Goal: Task Accomplishment & Management: Use online tool/utility

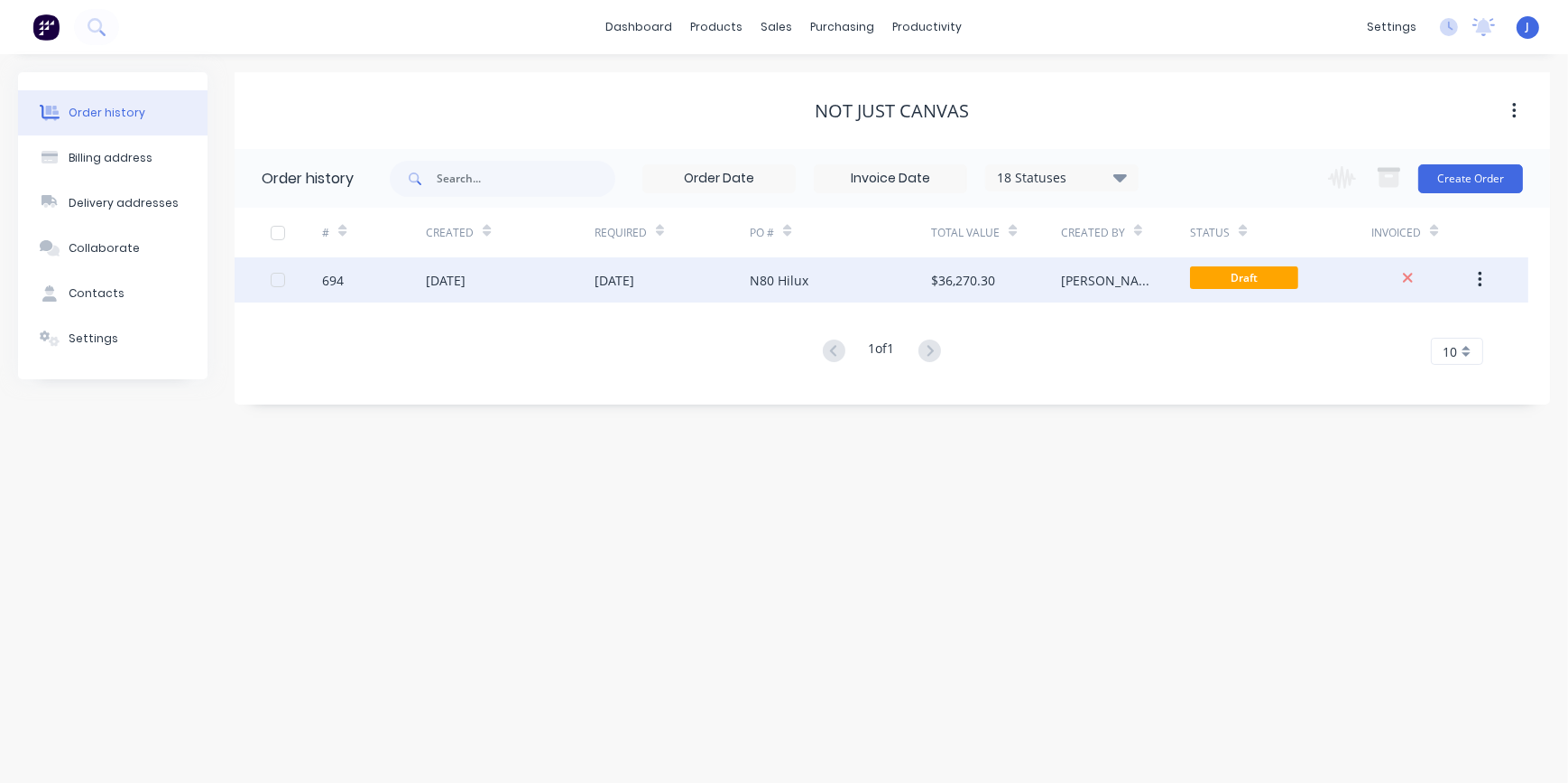
click at [822, 283] on div "N80 Hilux" at bounding box center [841, 279] width 181 height 45
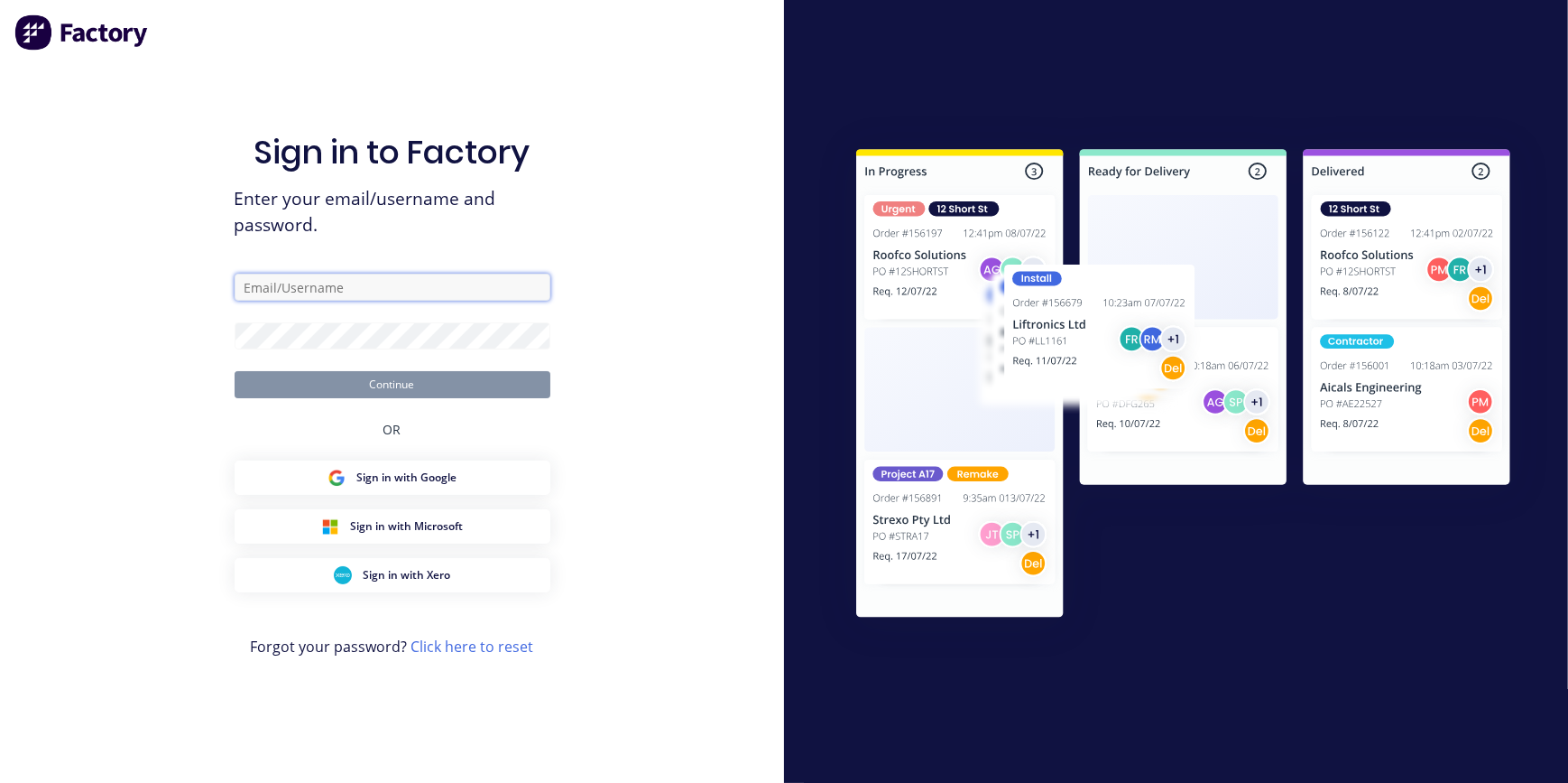
type input "[PERSON_NAME][EMAIL_ADDRESS][DOMAIN_NAME]"
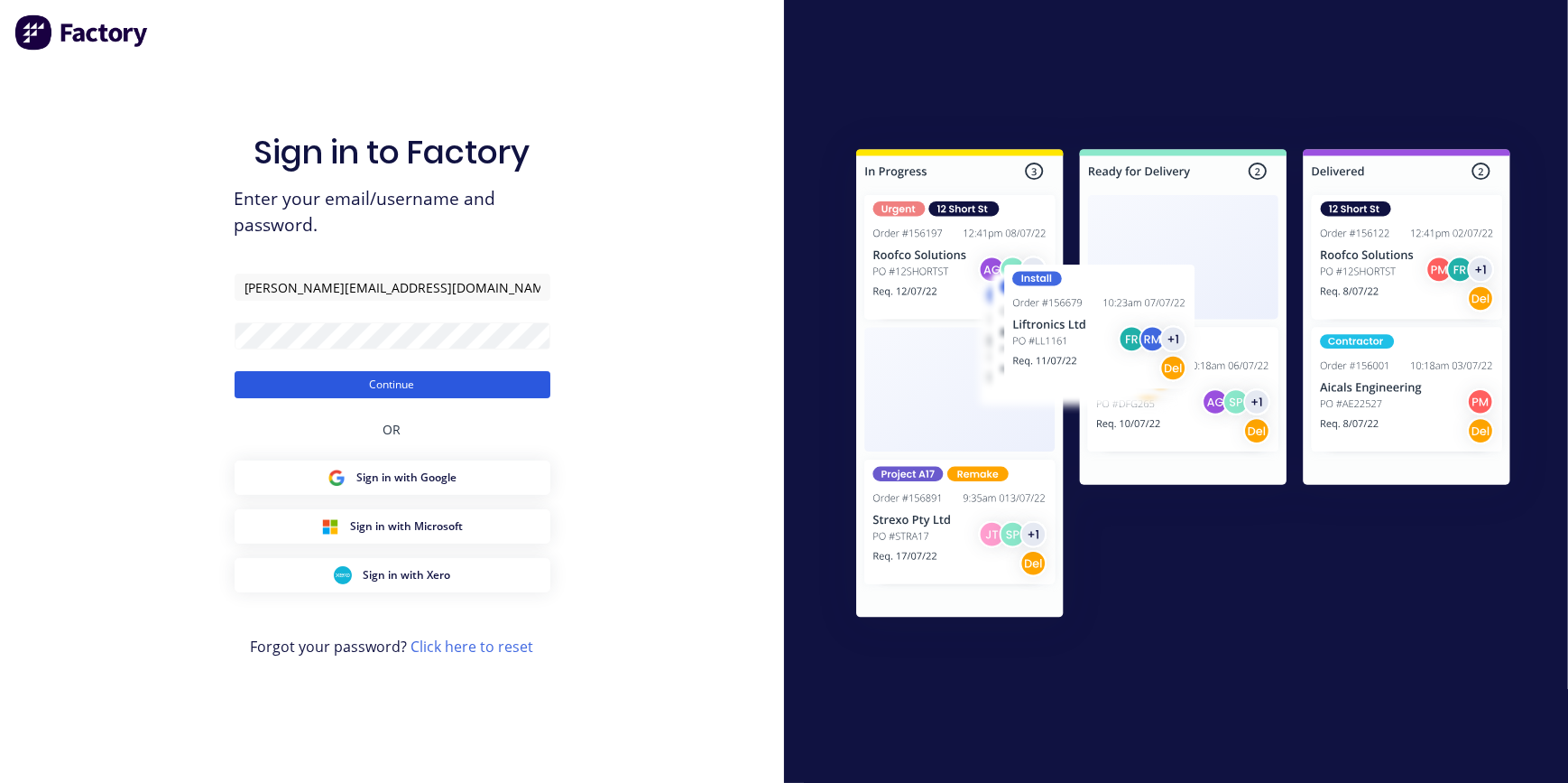
click at [371, 376] on button "Continue" at bounding box center [392, 385] width 316 height 27
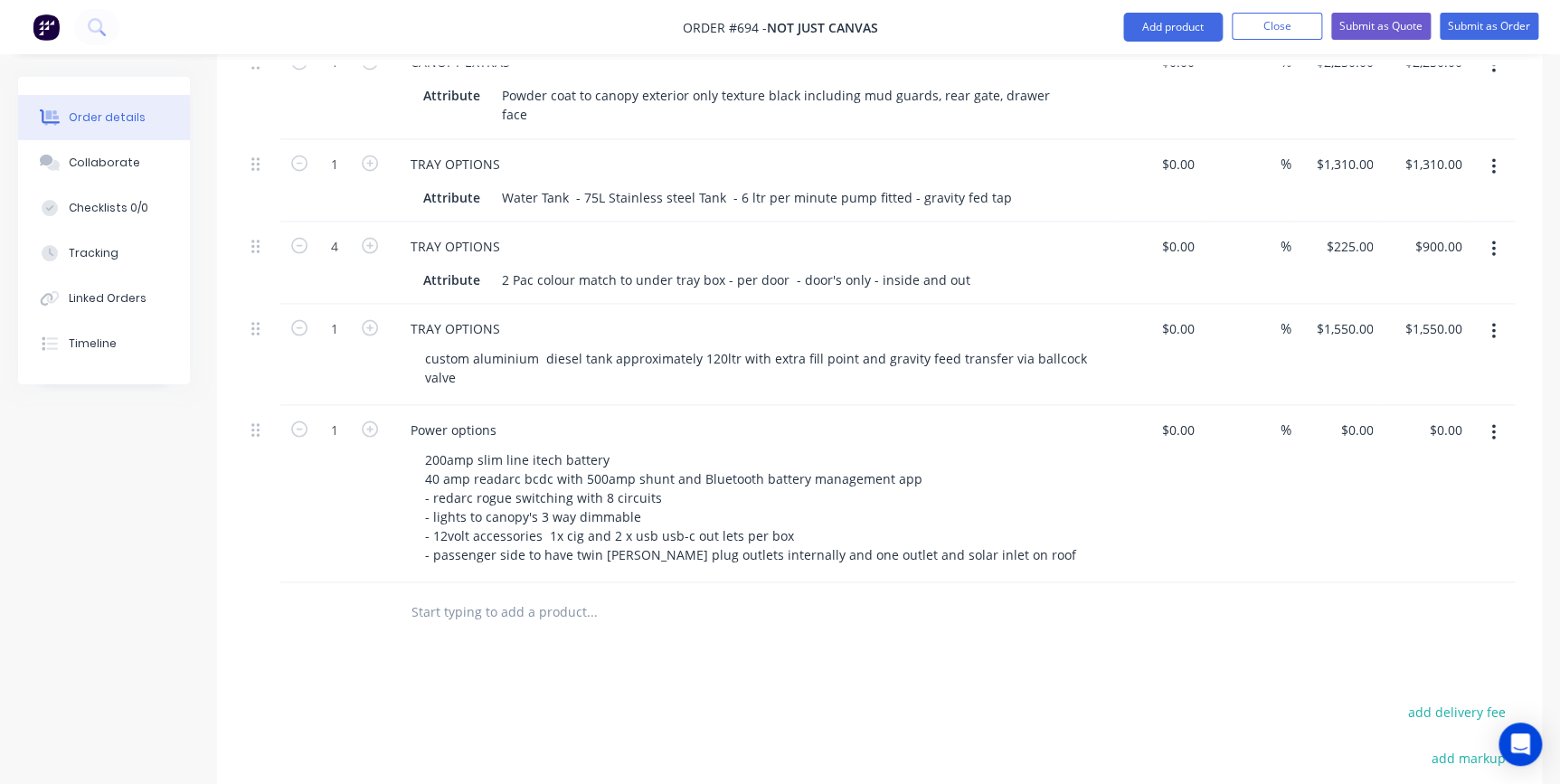
scroll to position [1607, 0]
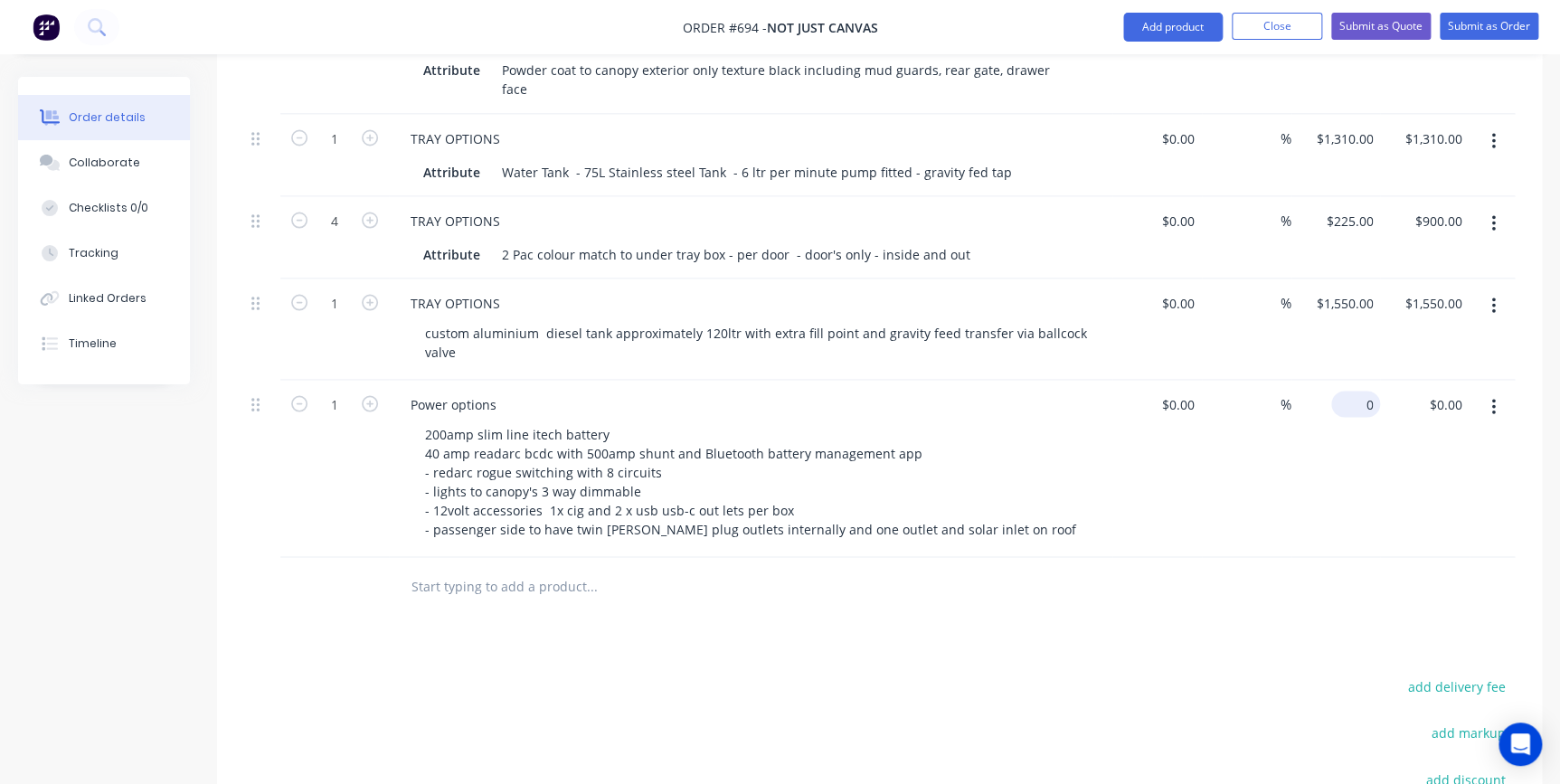
click at [1368, 390] on input "0" at bounding box center [1358, 403] width 41 height 26
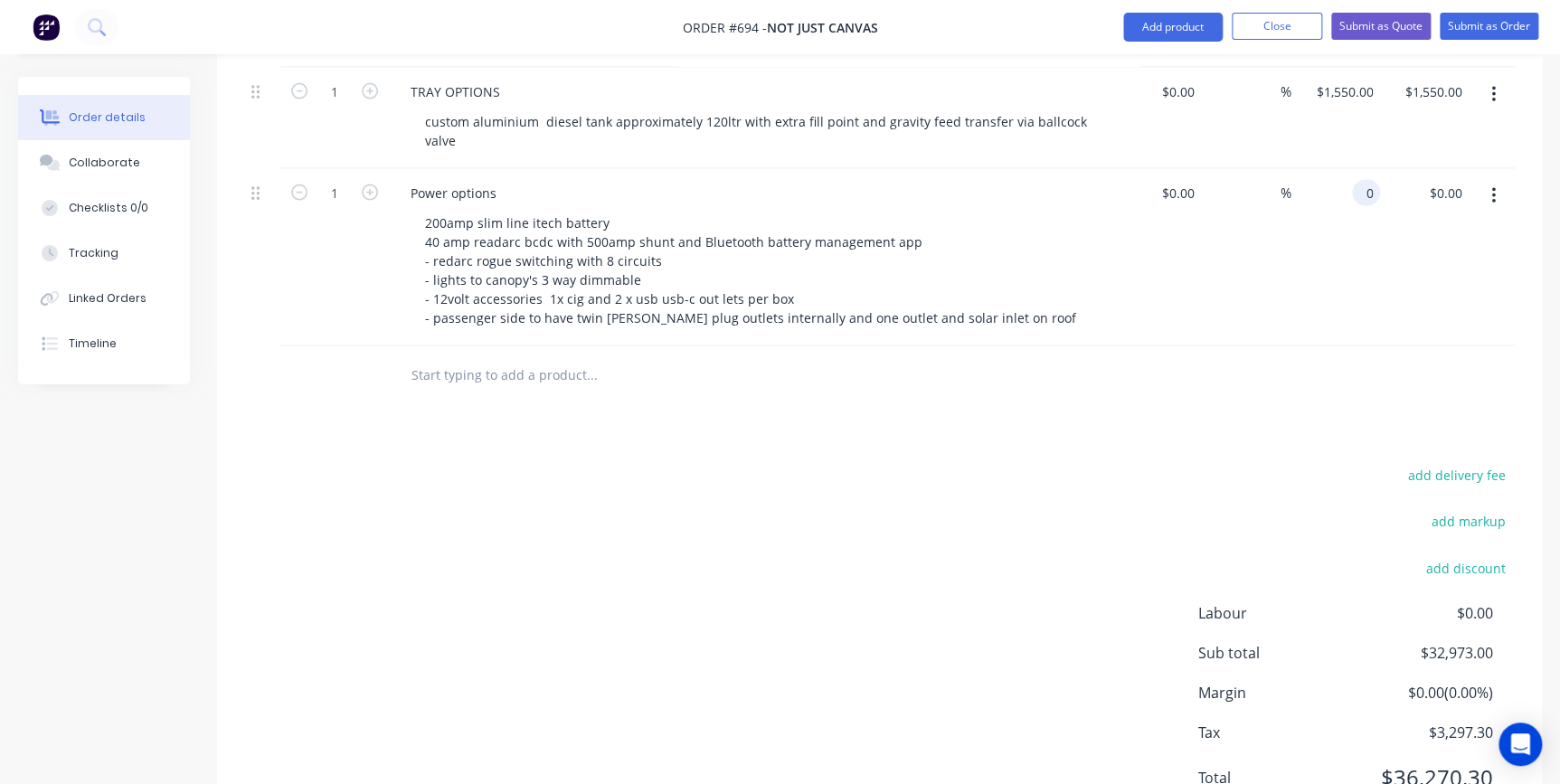
scroll to position [1853, 0]
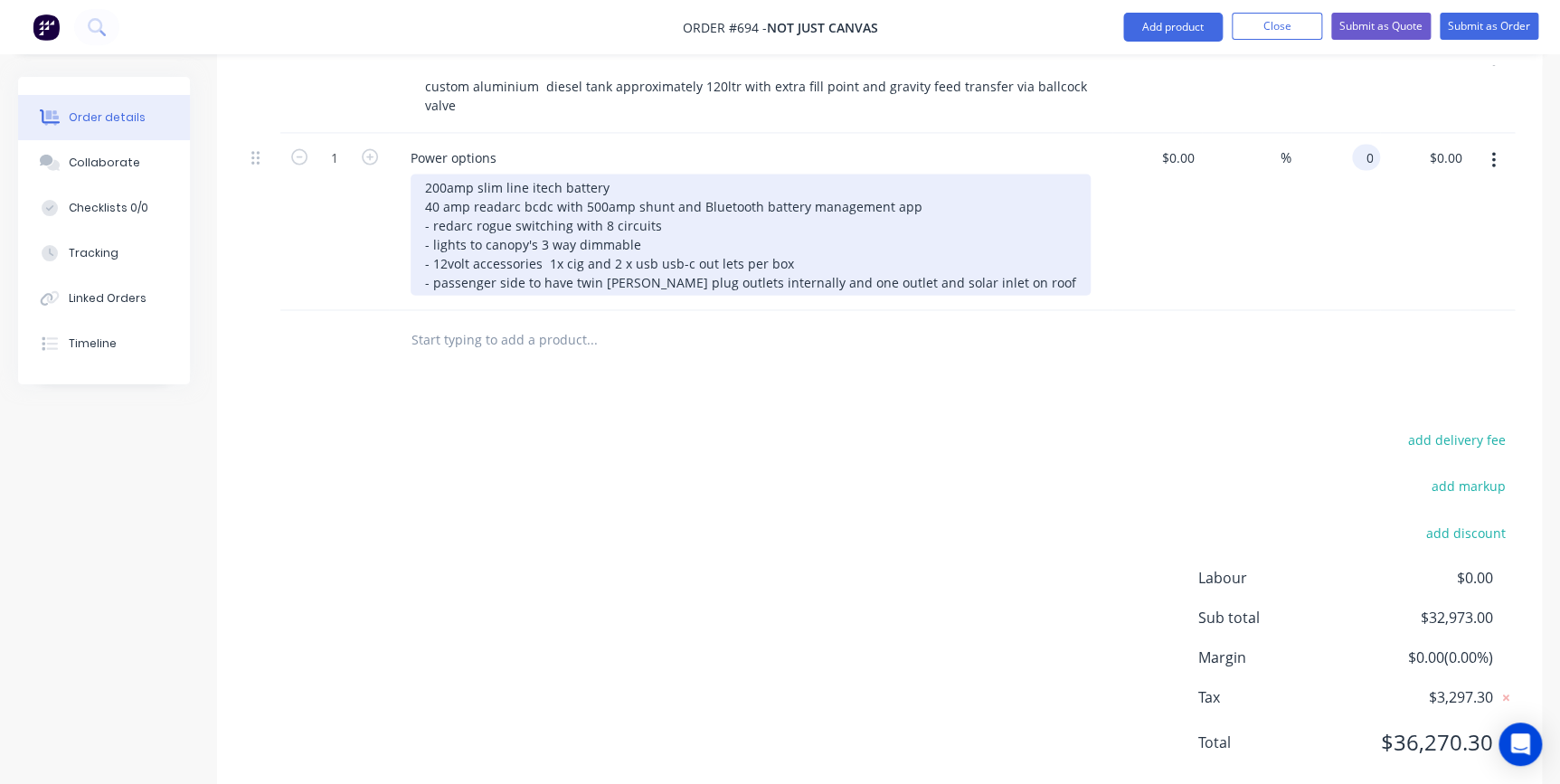
type input "$0.00"
click at [605, 177] on div "200amp slim line itech battery 40 amp readarc bcdc with 500amp shunt and Blueto…" at bounding box center [750, 234] width 680 height 121
click at [677, 181] on div "200amp slim line itech battery 40 amp readarc bcdc with 500amp shunt and Blueto…" at bounding box center [750, 234] width 680 height 121
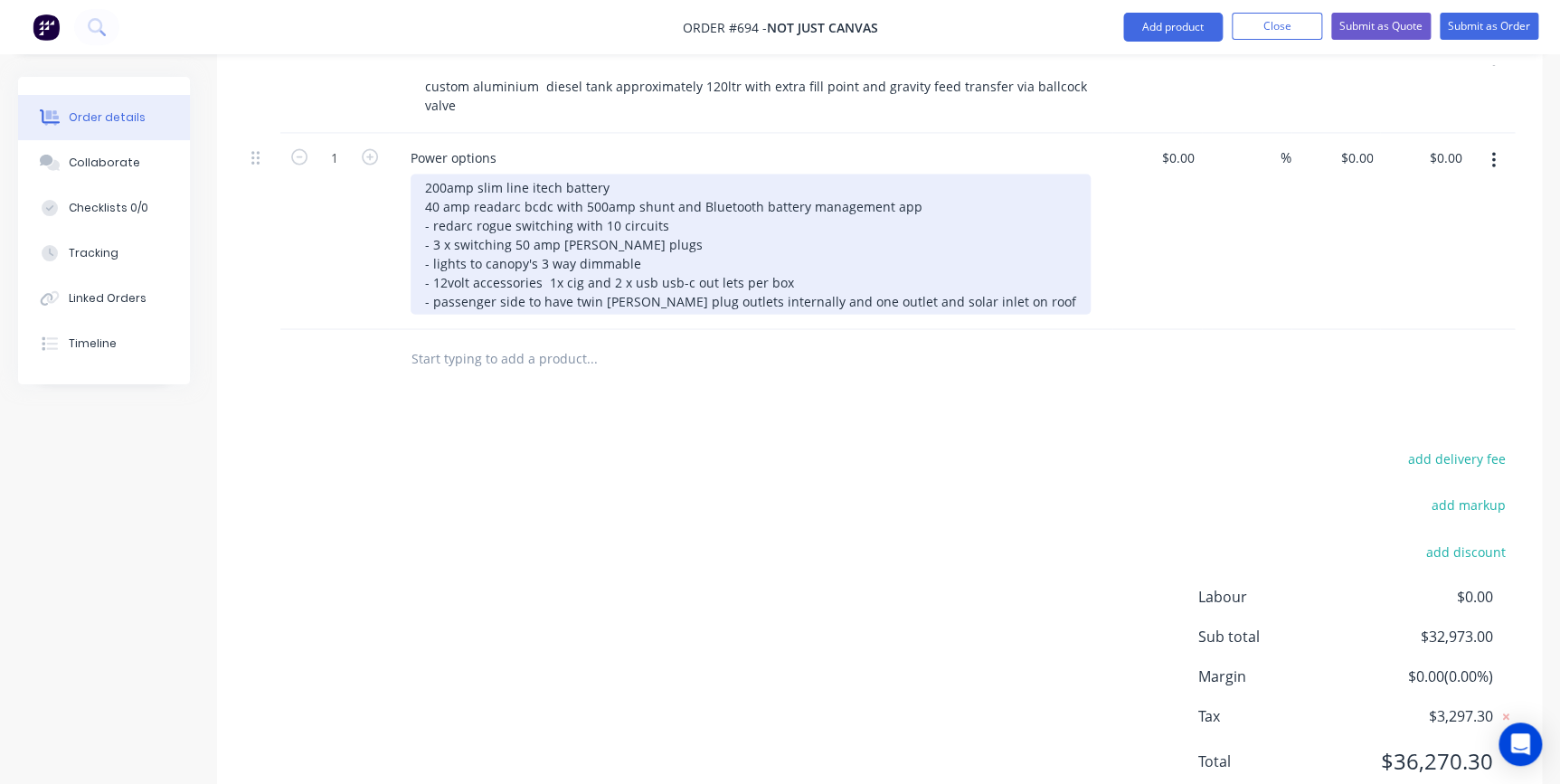
click at [420, 174] on div "200amp slim line itech battery 40 amp readarc bcdc with 500amp shunt and Blueto…" at bounding box center [750, 244] width 680 height 141
click at [493, 201] on div "200amp slim line itech battery - 40 amp redarc bcdc with 500amp shunt and Bluet…" at bounding box center [750, 244] width 680 height 141
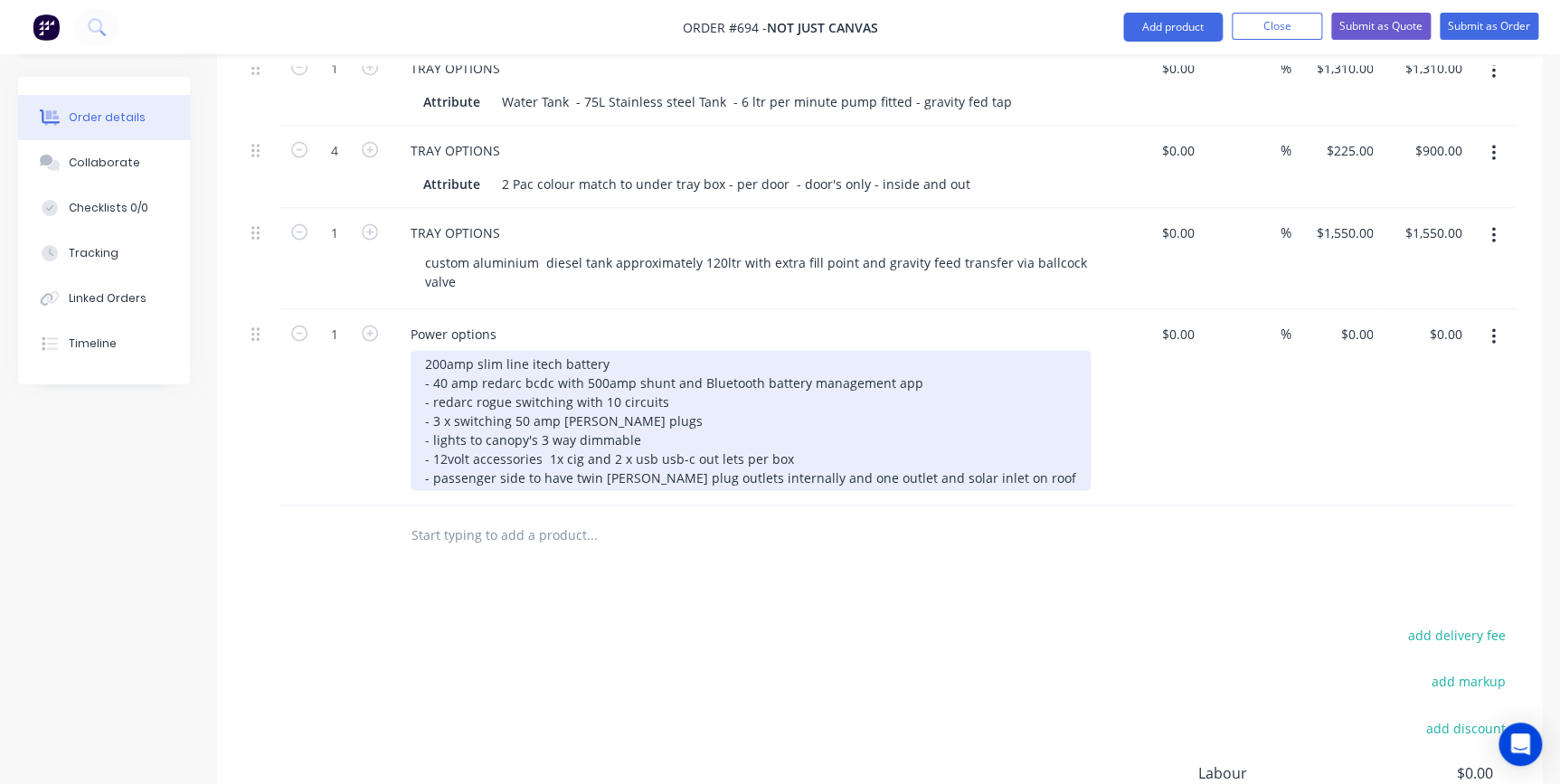
scroll to position [1872, 0]
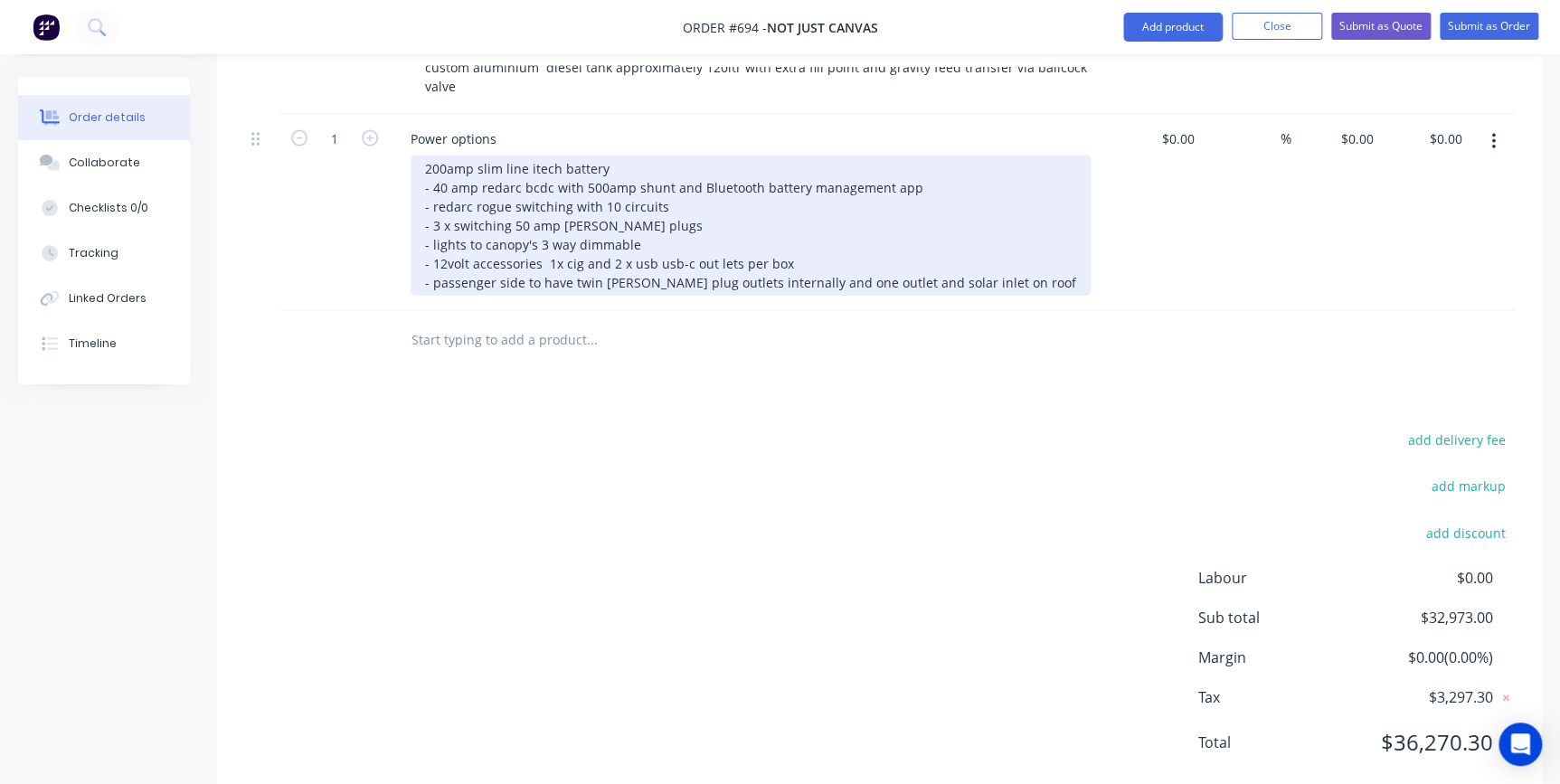
click at [1015, 231] on div "200amp slim line itech battery - 40 amp redarc bcdc with 500amp shunt and Bluet…" at bounding box center [750, 226] width 680 height 141
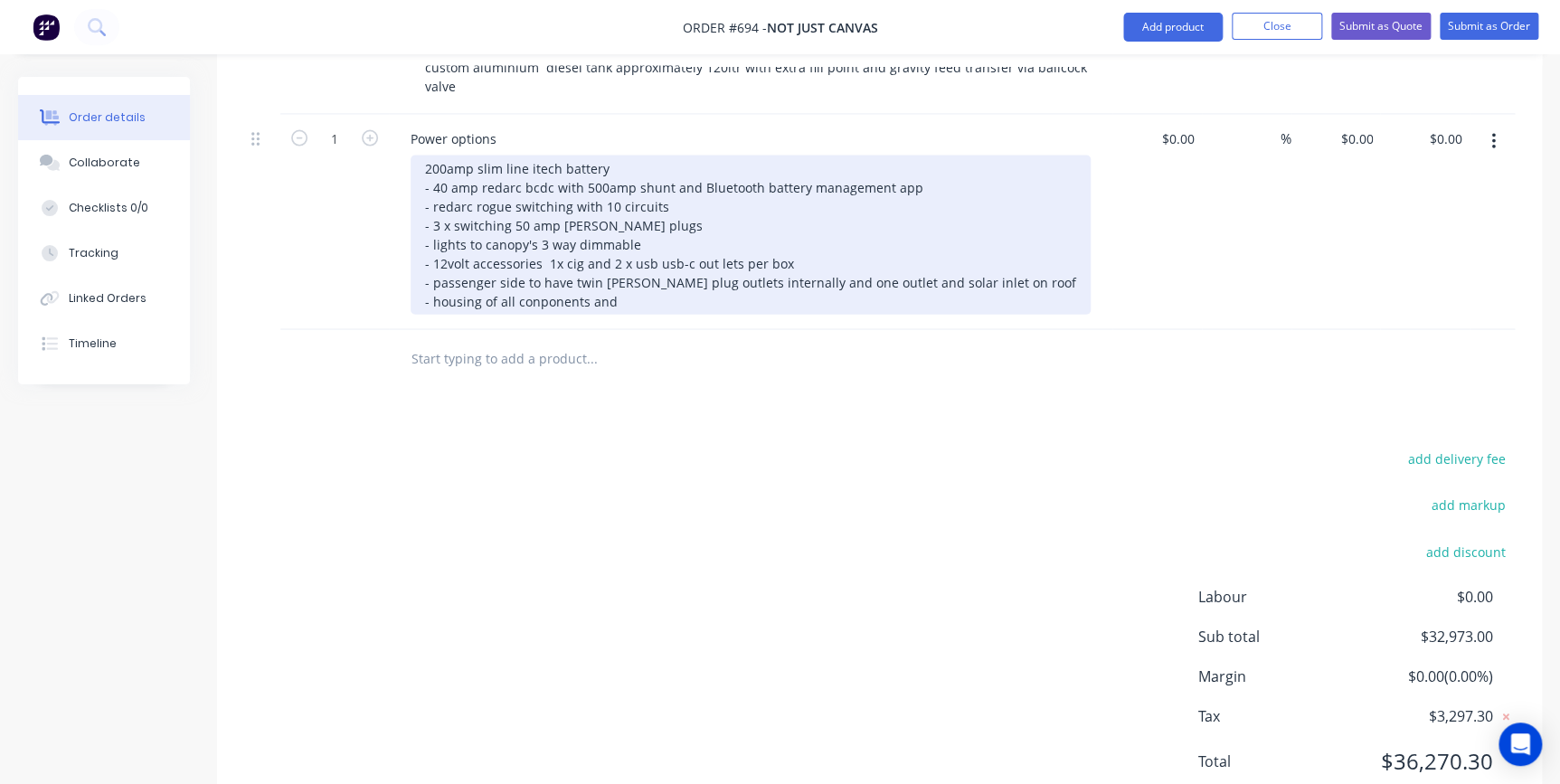
click at [616, 254] on div "200amp slim line itech battery - 40 amp redarc bcdc with 500amp shunt and Bluet…" at bounding box center [750, 235] width 680 height 159
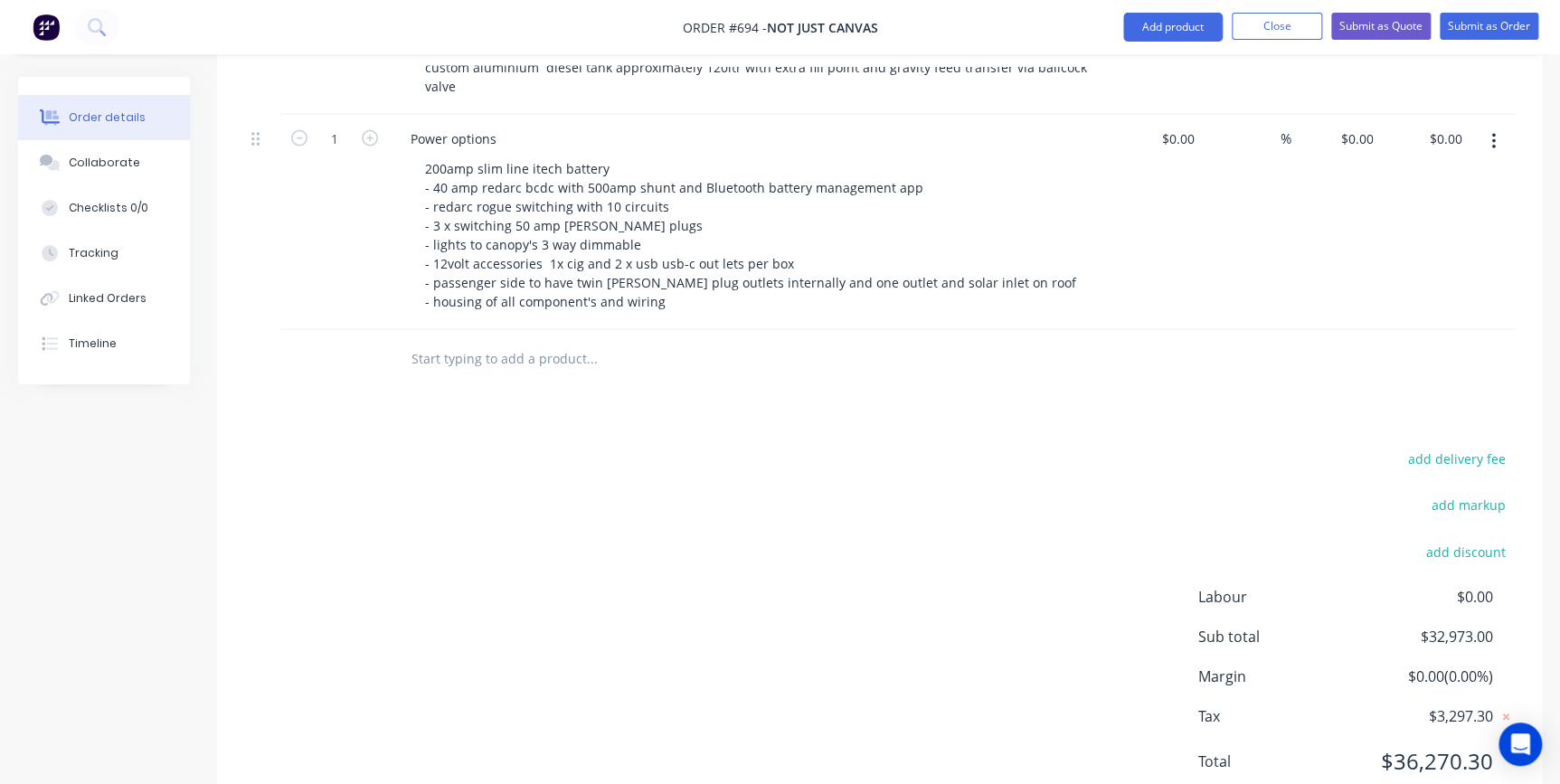
click at [697, 340] on input "text" at bounding box center [591, 359] width 362 height 36
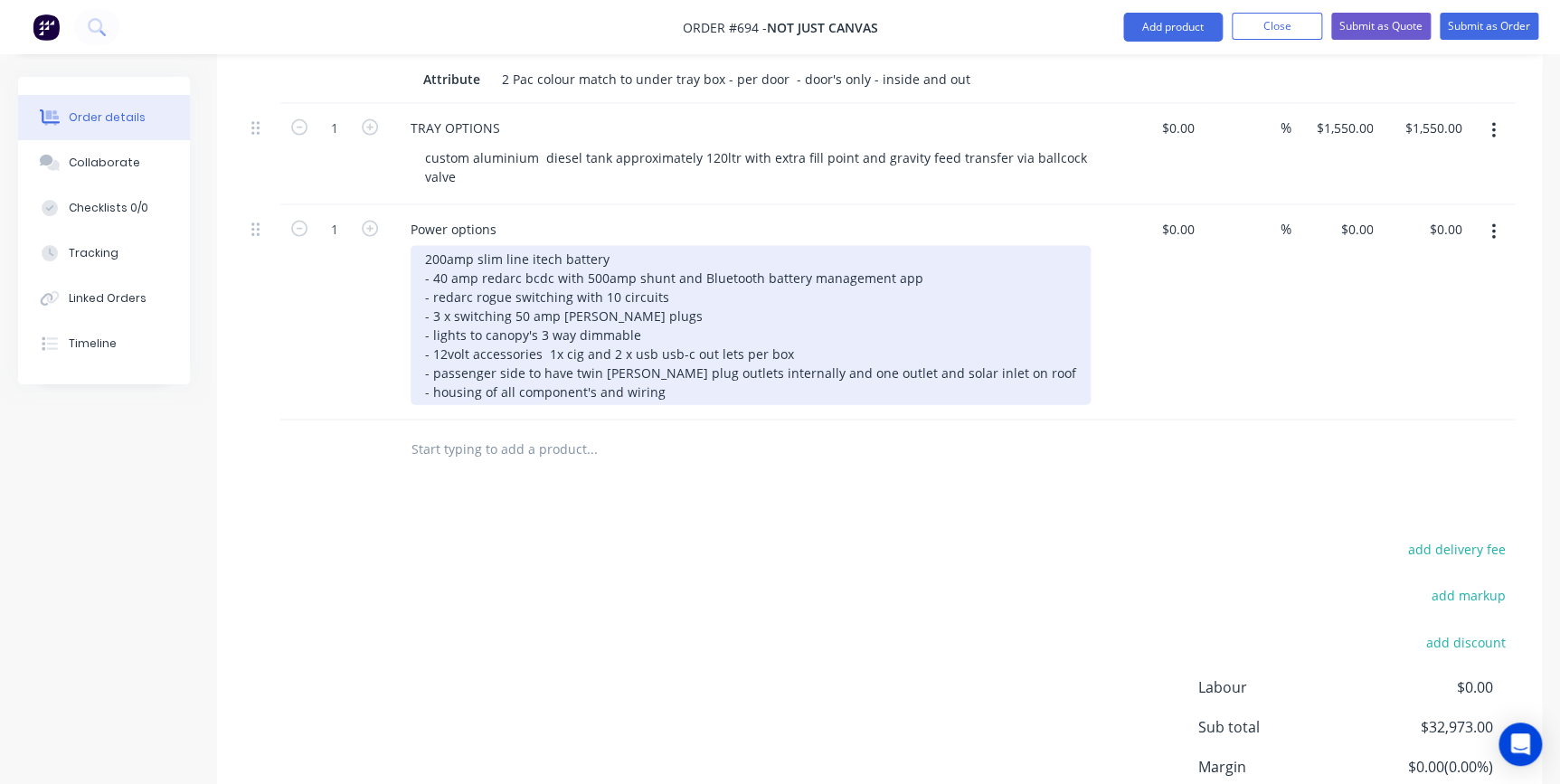
scroll to position [1790, 0]
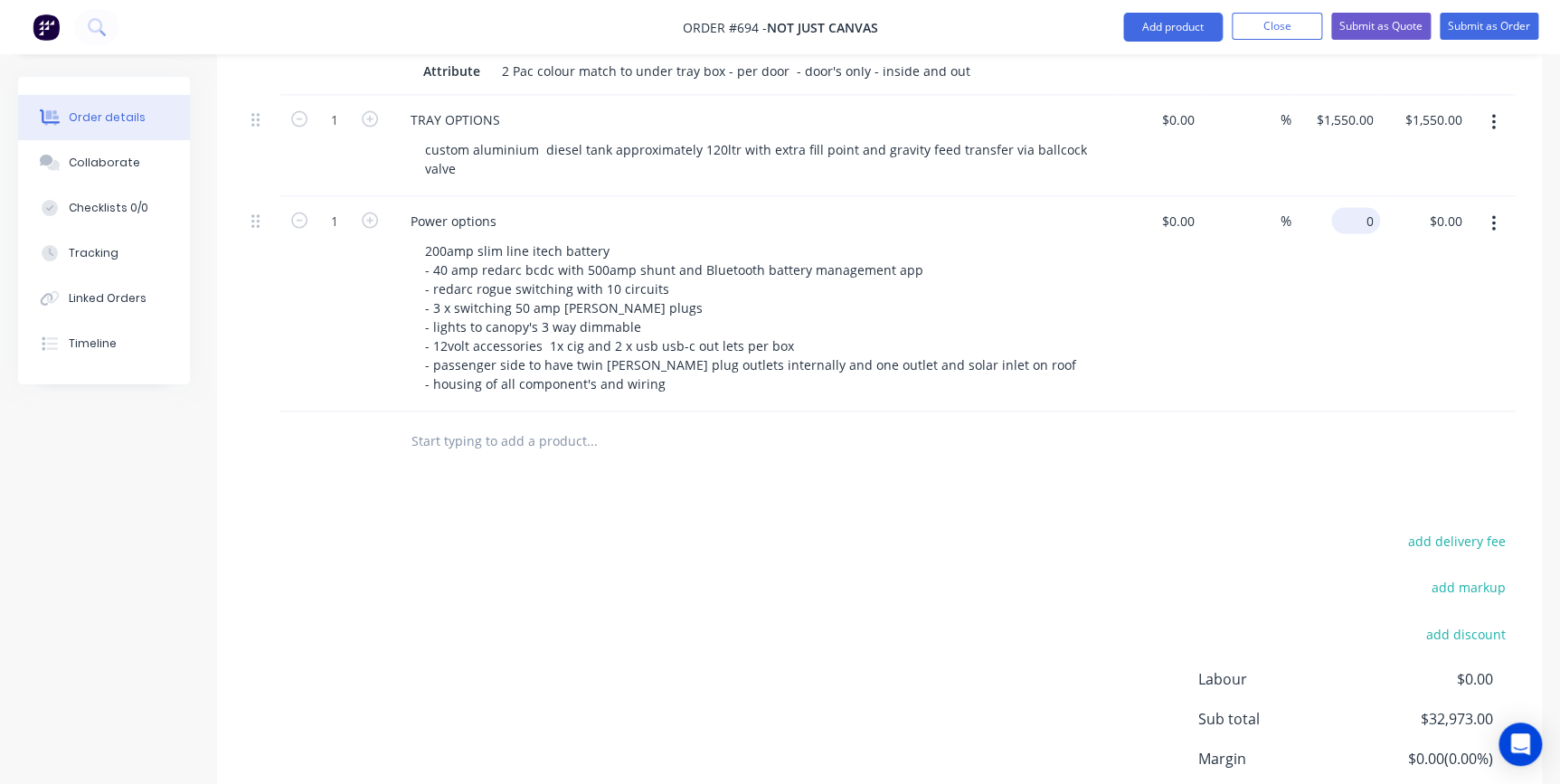
click at [1357, 207] on div "0 $0.00" at bounding box center [1355, 220] width 49 height 26
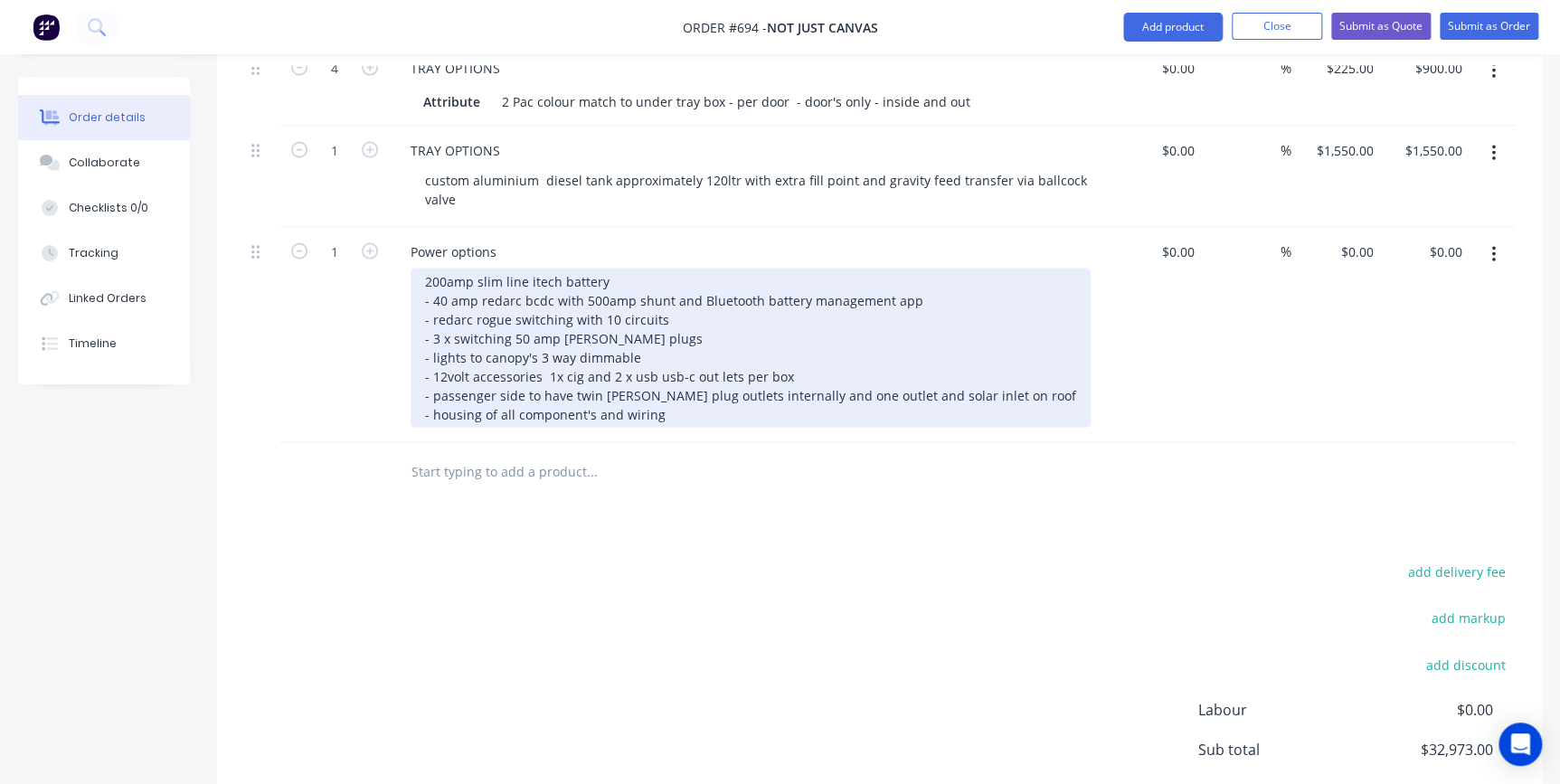
scroll to position [1727, 0]
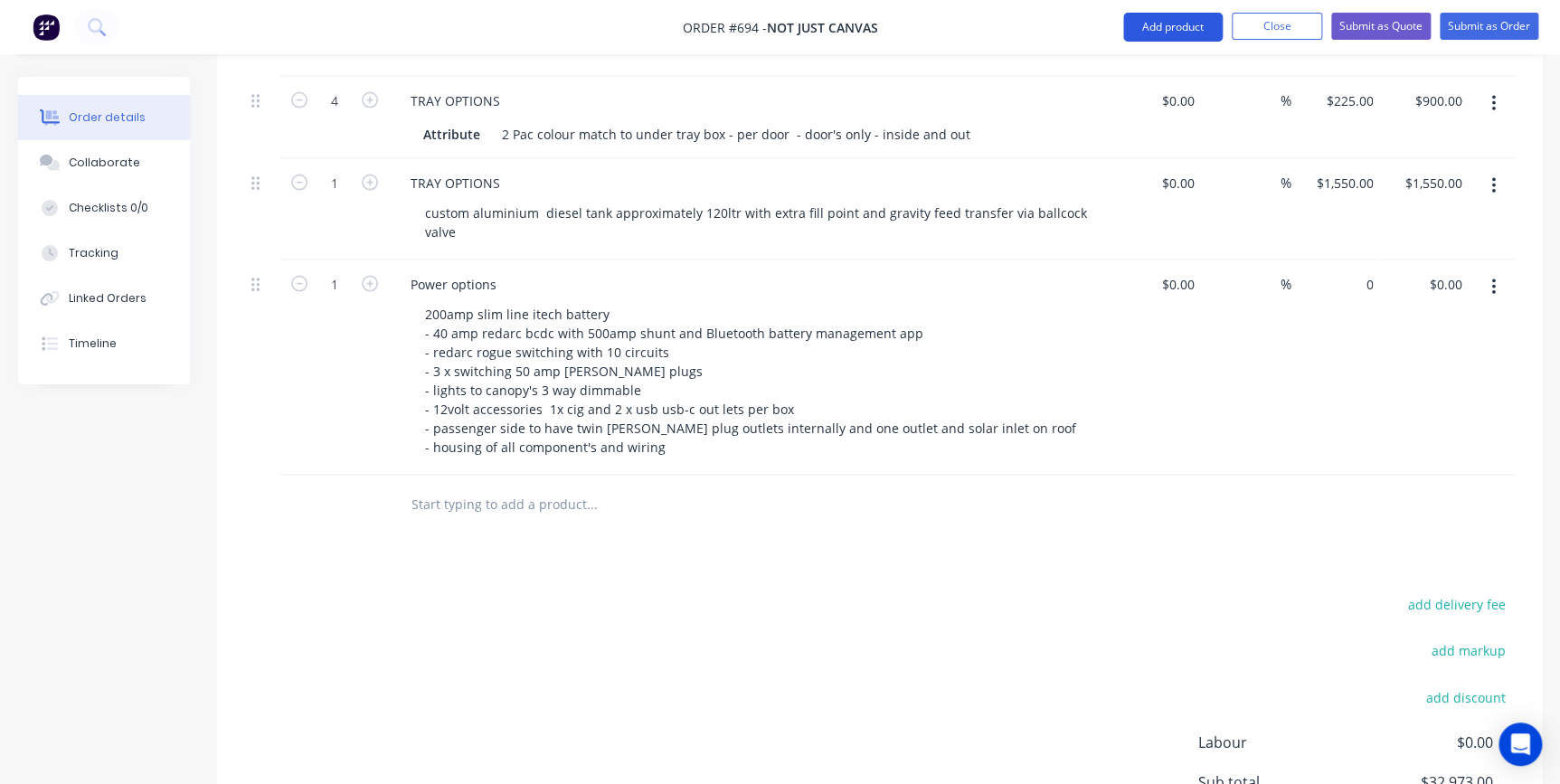
type input "$0.00"
click at [1142, 20] on button "Add product" at bounding box center [1173, 27] width 99 height 29
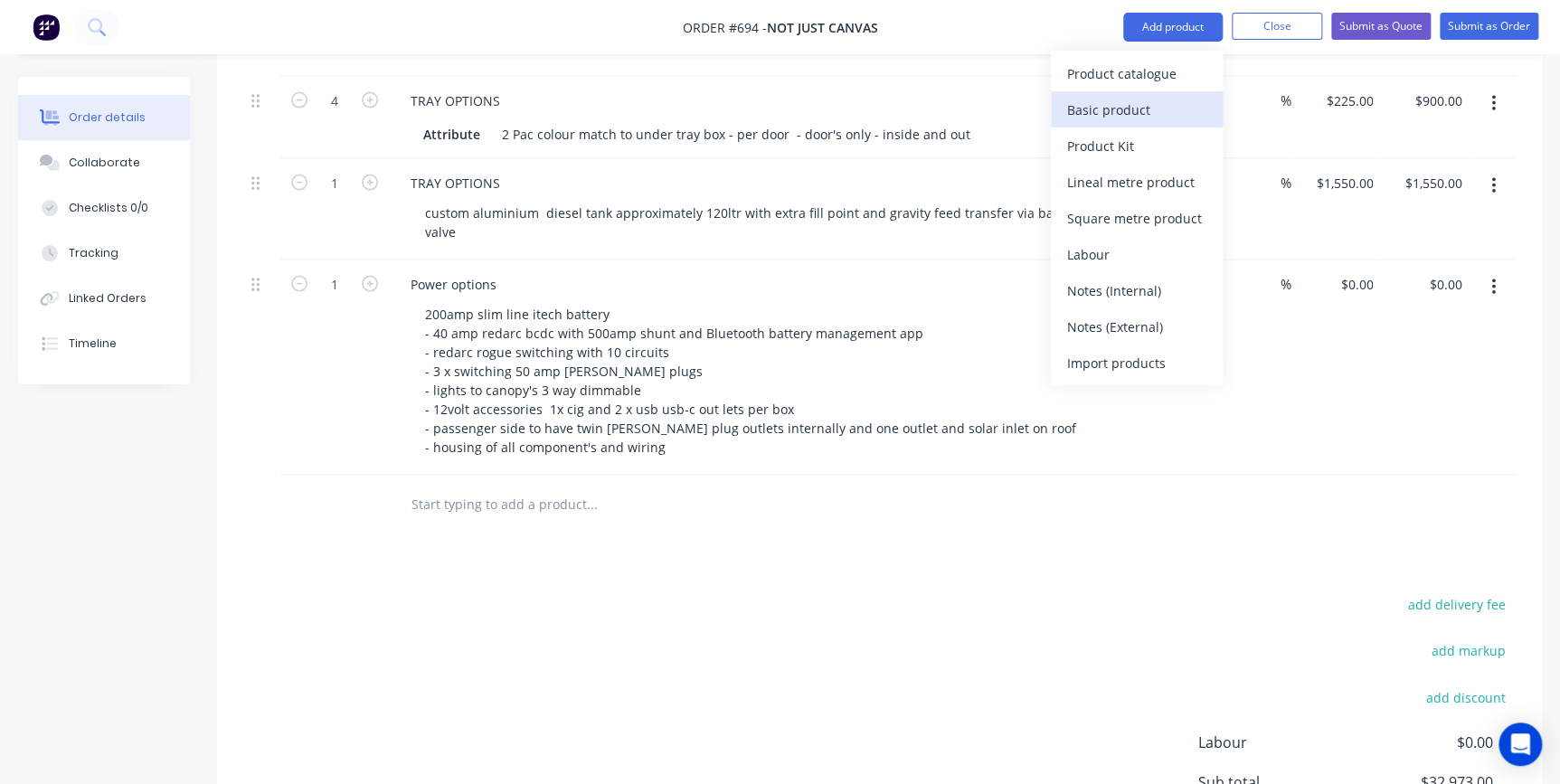
click at [1139, 111] on div "Basic product" at bounding box center [1137, 109] width 140 height 26
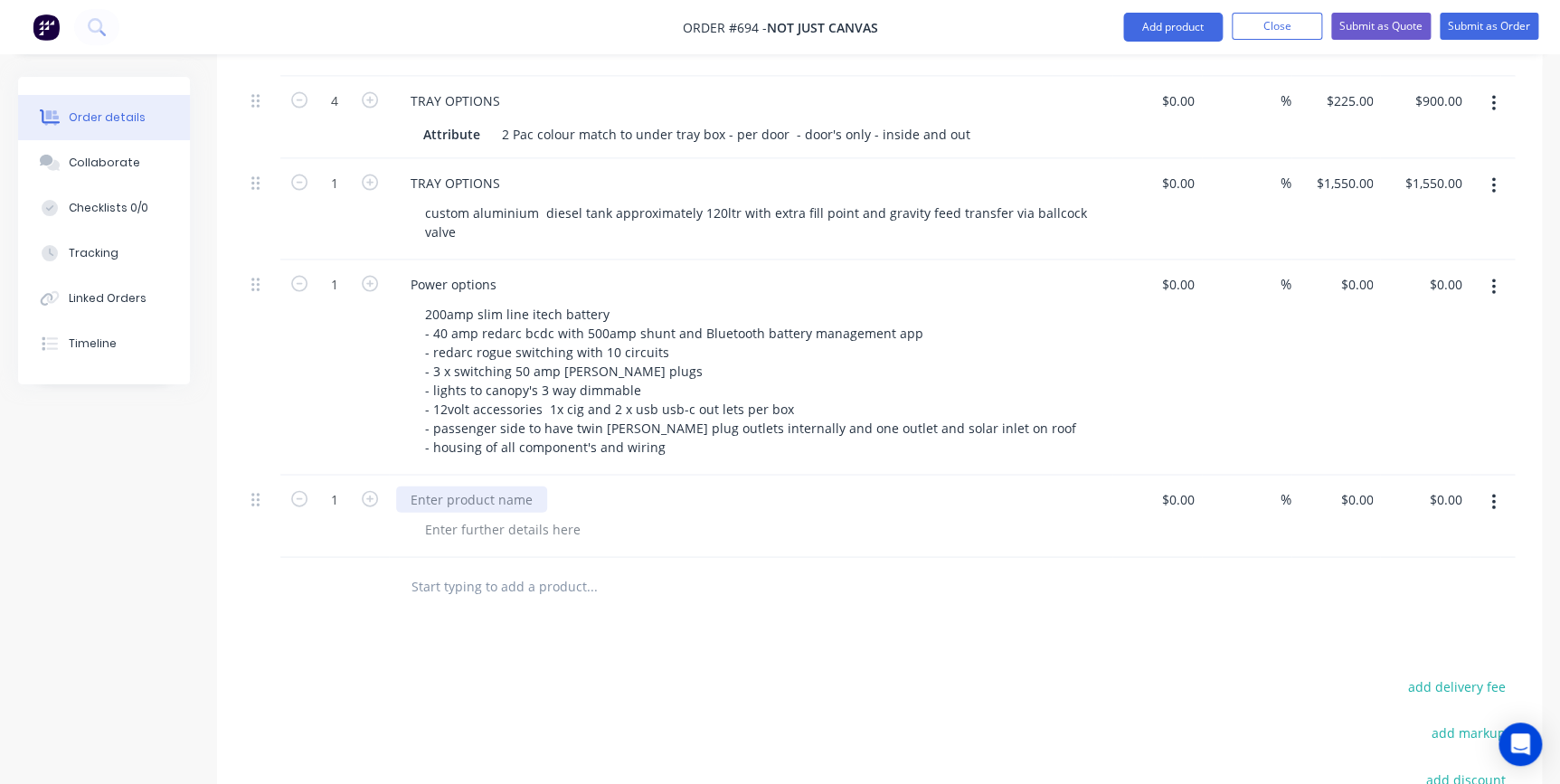
click at [424, 487] on div at bounding box center [472, 499] width 151 height 26
click at [497, 272] on div "Power options" at bounding box center [453, 284] width 115 height 26
click at [427, 516] on div at bounding box center [502, 529] width 185 height 26
click at [505, 272] on div "Power option 1" at bounding box center [455, 284] width 120 height 26
click at [501, 516] on div "200 Amp" at bounding box center [758, 529] width 694 height 26
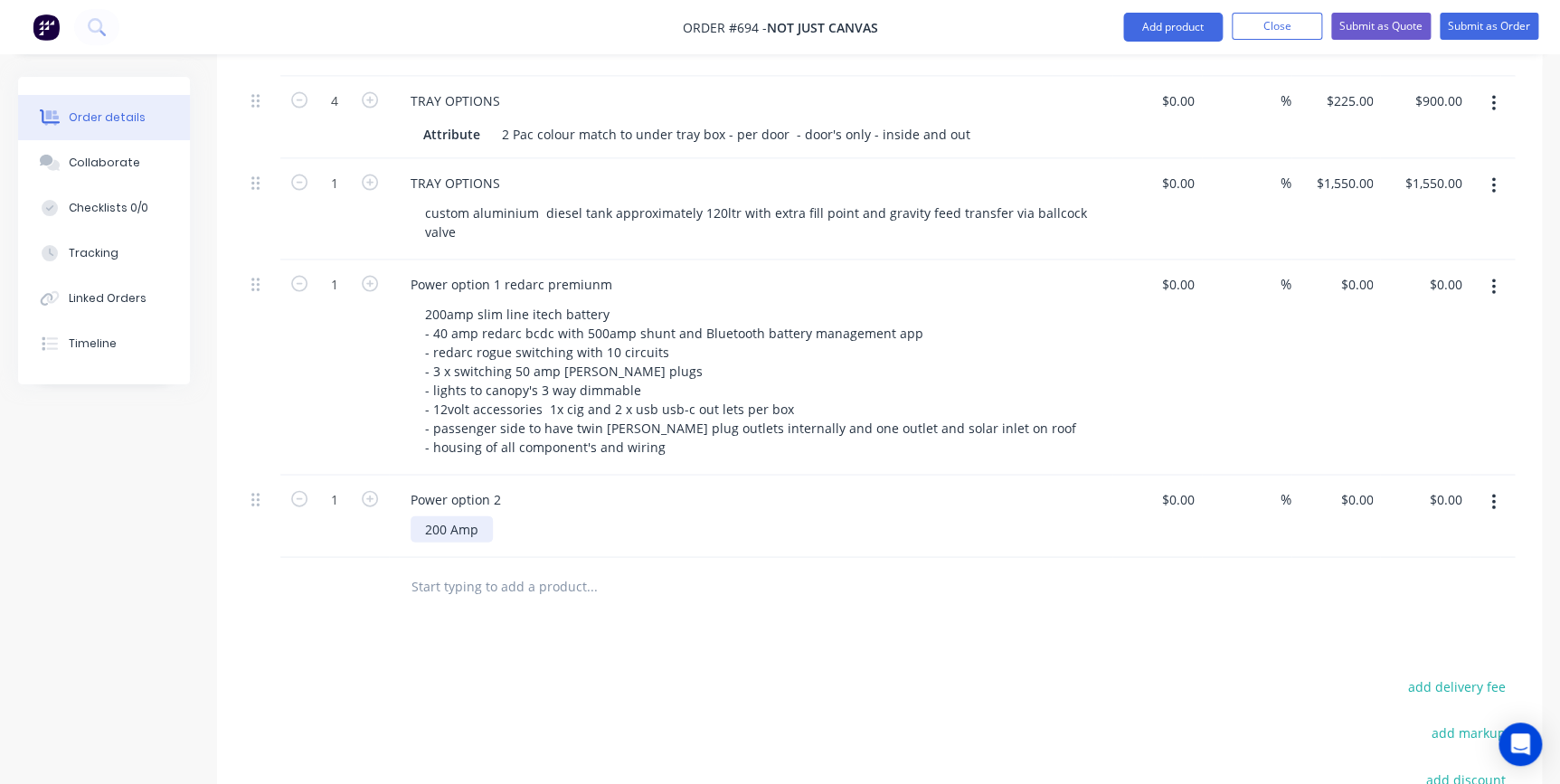
click at [491, 516] on div "200 Amp" at bounding box center [451, 529] width 82 height 26
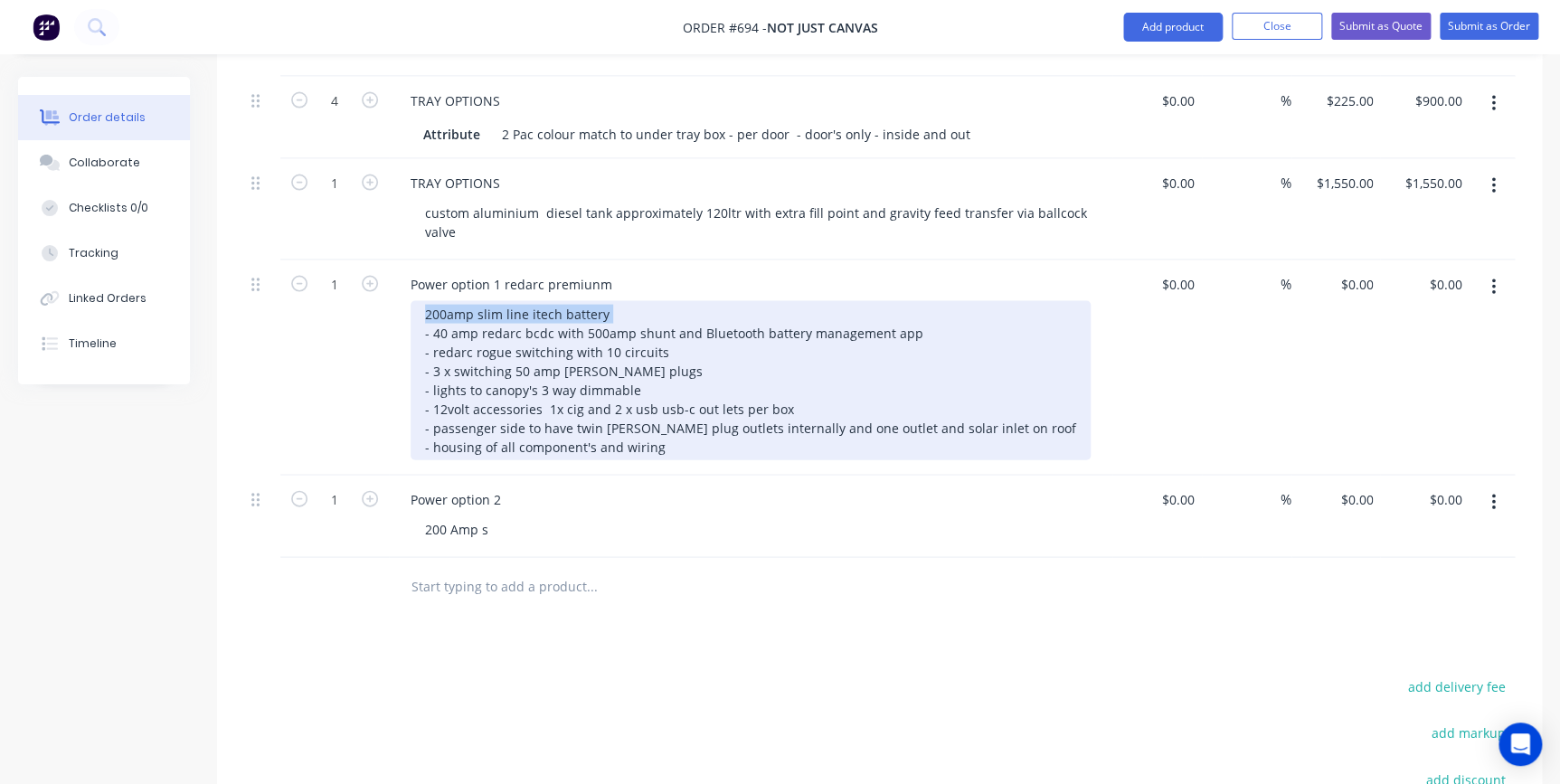
drag, startPoint x: 421, startPoint y: 262, endPoint x: 605, endPoint y: 256, distance: 184.1
click at [605, 301] on div "200amp slim line itech battery - 40 amp redarc bcdc with 500amp shunt and Bluet…" at bounding box center [750, 381] width 680 height 159
copy div "200amp slim line itech battery"
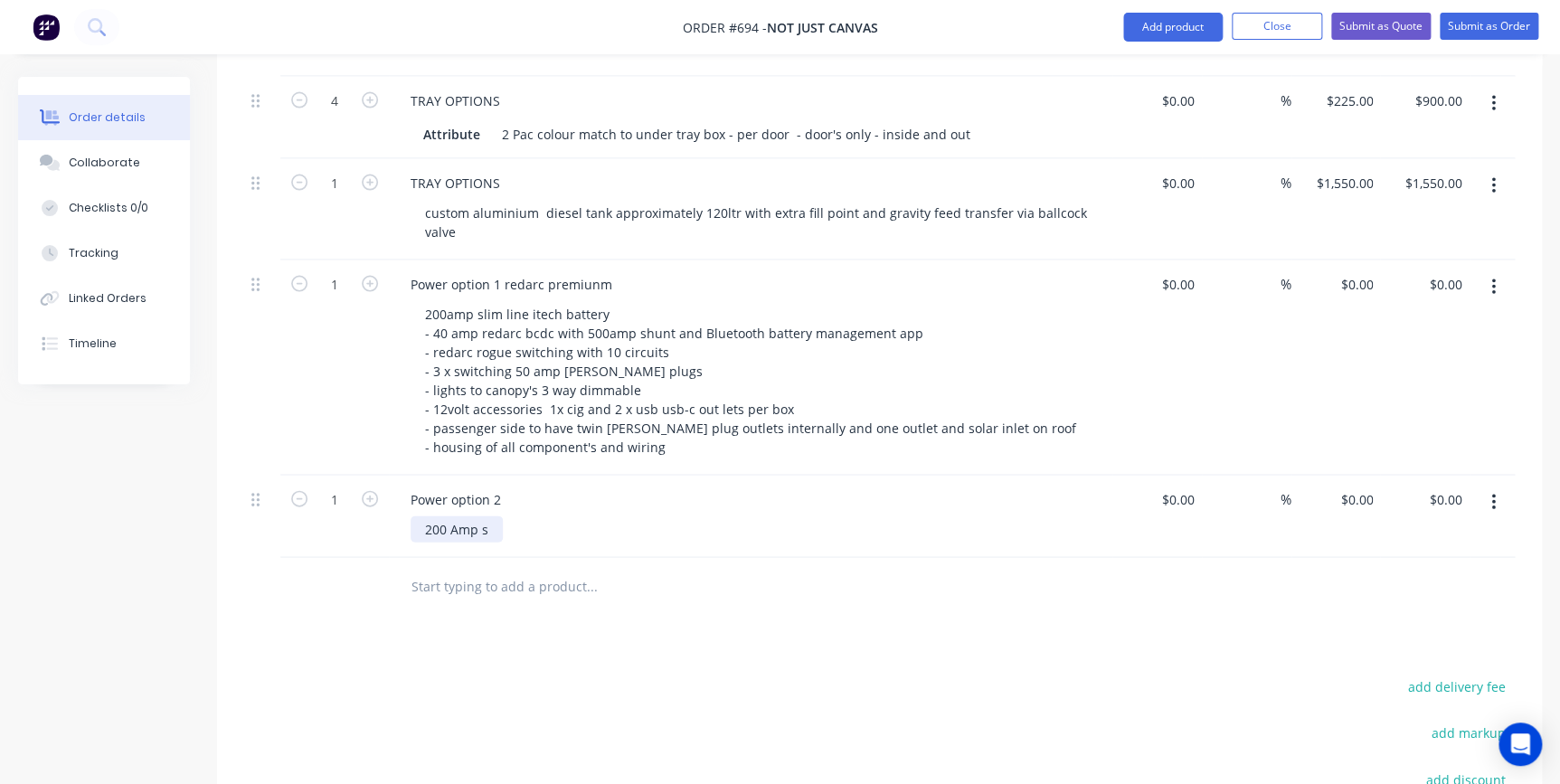
click at [491, 516] on div "200 Amp s" at bounding box center [456, 529] width 92 height 26
drag, startPoint x: 491, startPoint y: 485, endPoint x: 440, endPoint y: 479, distance: 51.4
click at [440, 516] on div at bounding box center [502, 529] width 185 height 26
click at [611, 516] on div "200amp slim line itech battery" at bounding box center [516, 529] width 213 height 26
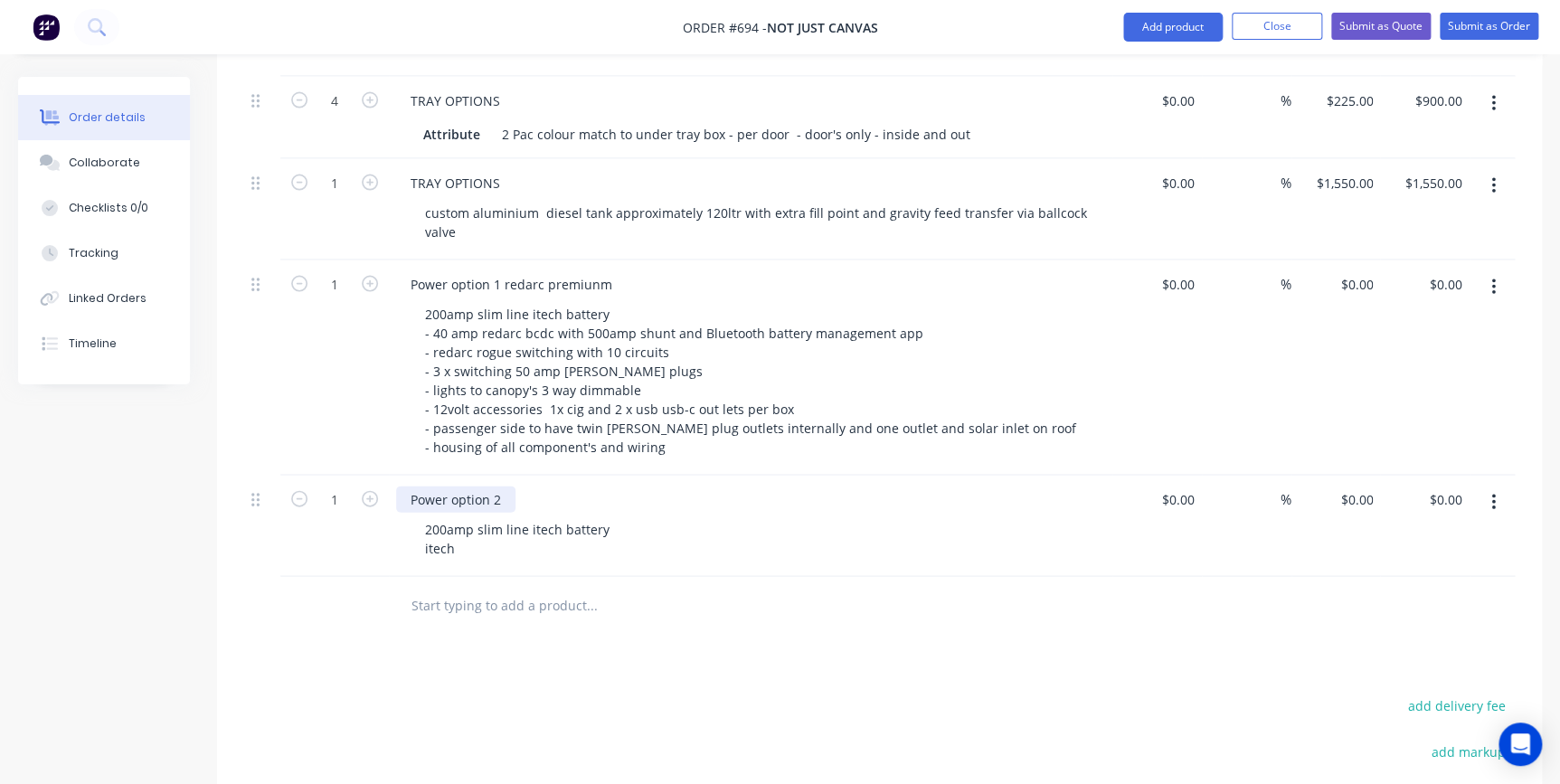
click at [512, 487] on div "Power option 2" at bounding box center [455, 499] width 120 height 26
click at [591, 272] on div "Power option 1 redarc premiunm" at bounding box center [511, 284] width 231 height 26
click at [460, 516] on div "200amp slim line itech battery itech" at bounding box center [516, 538] width 213 height 45
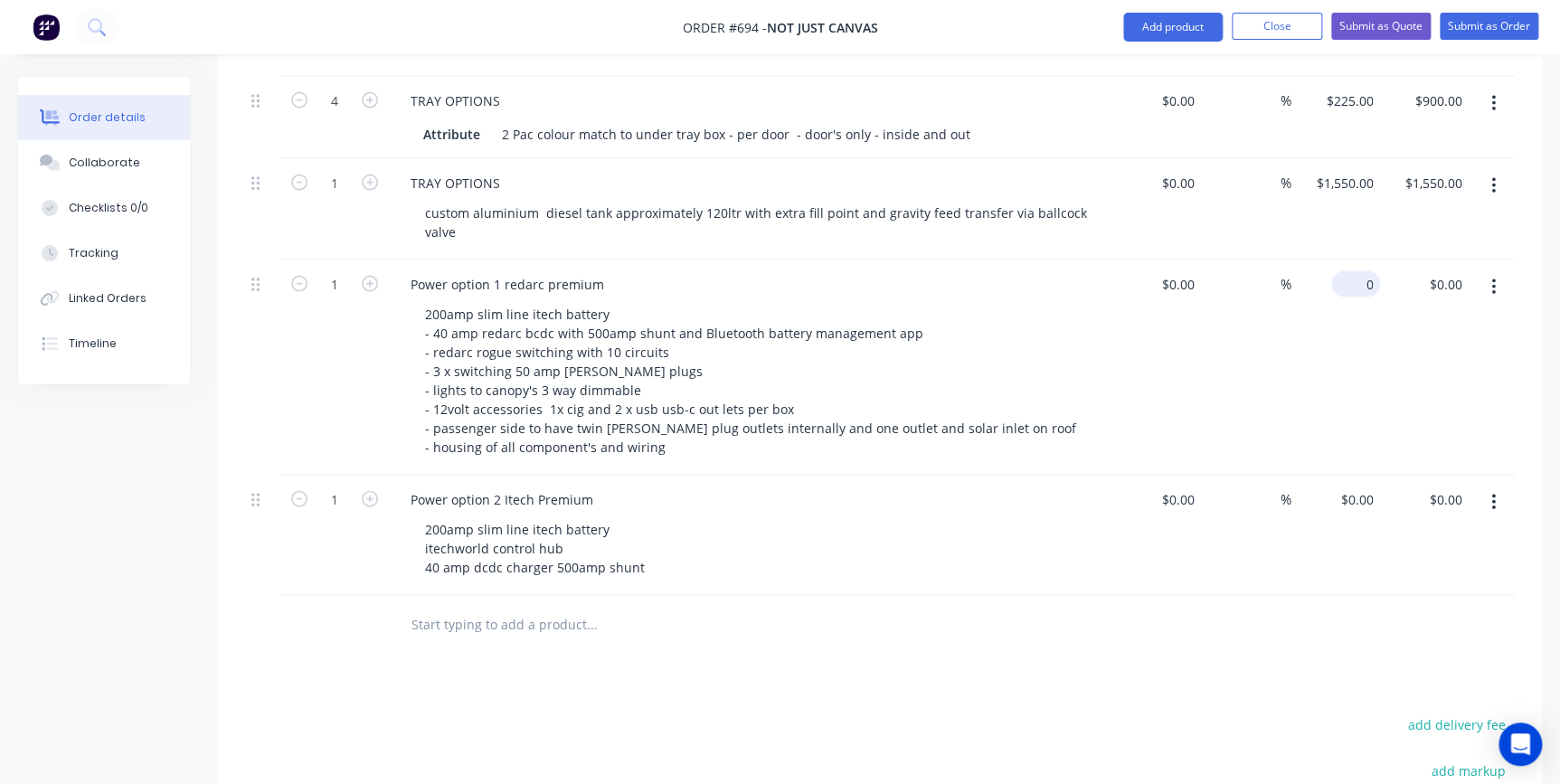
click at [1366, 272] on input "0" at bounding box center [1358, 284] width 41 height 26
type input "$6,300.00"
click at [1268, 341] on div "%" at bounding box center [1247, 367] width 90 height 215
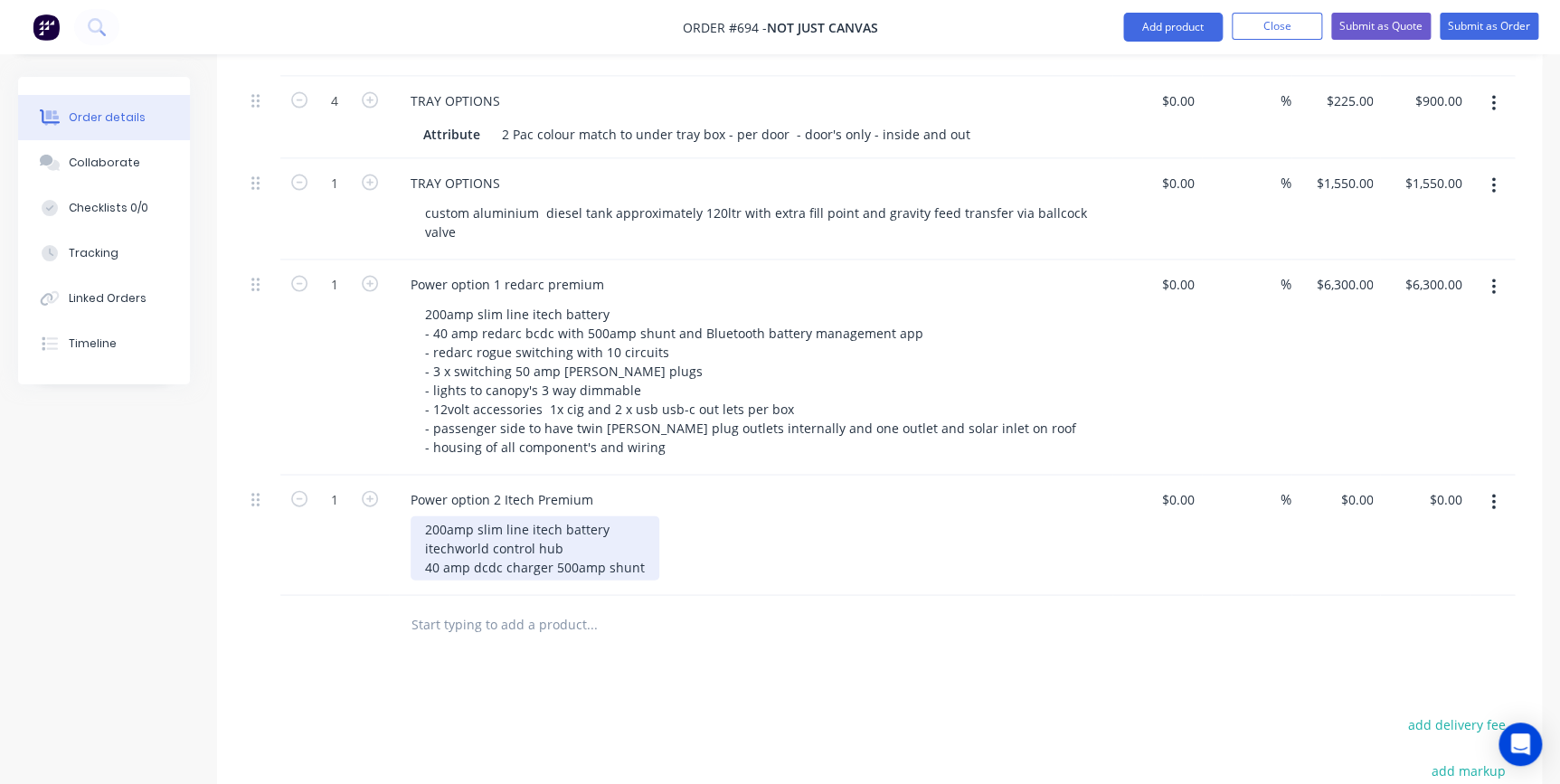
click at [647, 523] on div "200amp slim line itech battery itechworld control hub 40 amp dcdc charger 500am…" at bounding box center [535, 548] width 249 height 64
click at [642, 517] on div "200amp slim line itech battery itechworld control hub 40 amp dcdc charger 500am…" at bounding box center [535, 548] width 249 height 64
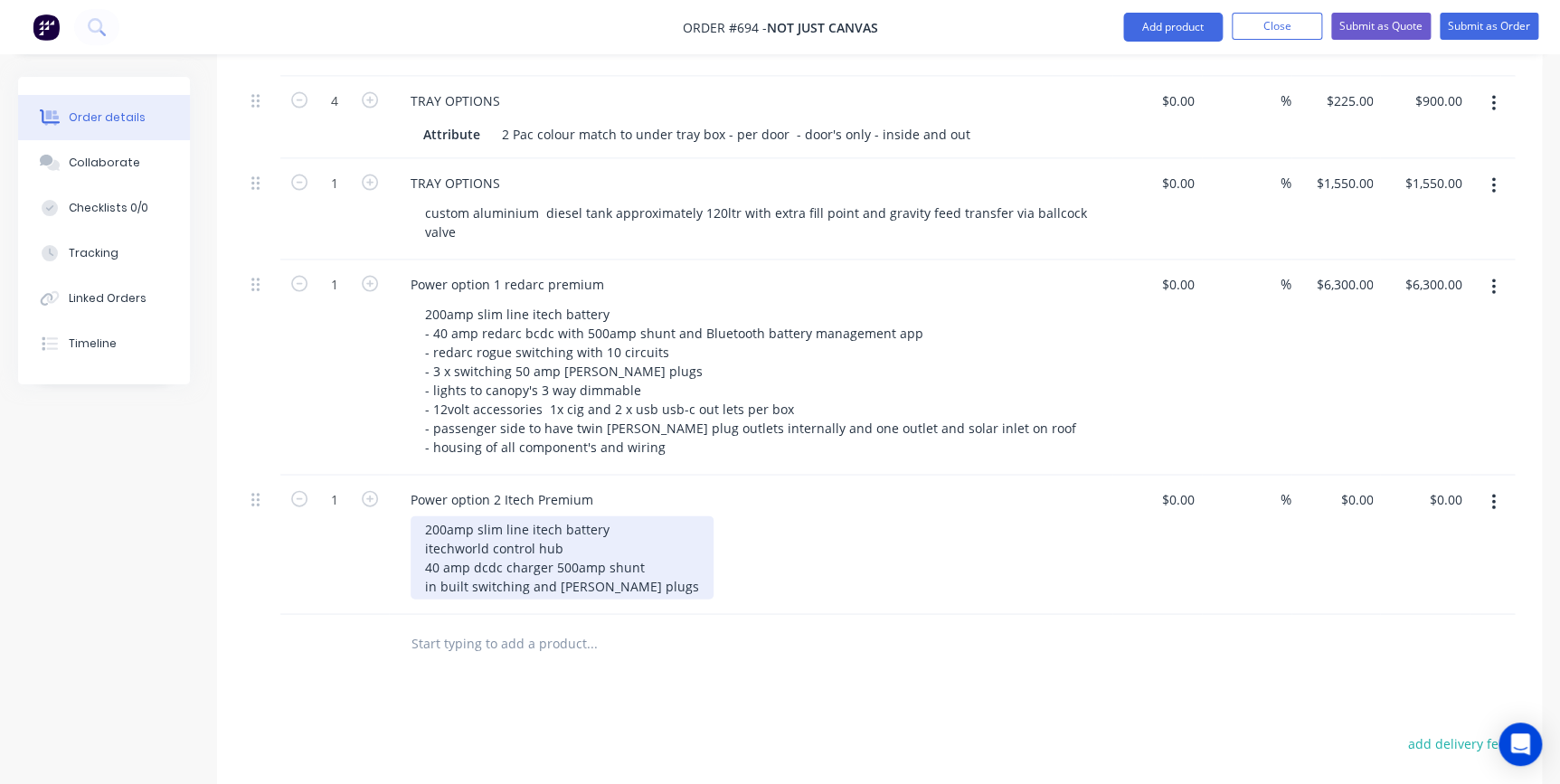
click at [421, 516] on div "200amp slim line itech battery itechworld control hub 40 amp dcdc charger 500am…" at bounding box center [561, 557] width 303 height 83
click at [425, 519] on div "-200amp slim line itech battery -itechworld control hub 40 amp dcdc charger 500…" at bounding box center [561, 557] width 303 height 83
click at [424, 540] on div "-200amp slim line itech battery -itechworld control hub -40 amp dcdc charger 50…" at bounding box center [561, 557] width 303 height 83
click at [431, 516] on div "-200amp slim line itech battery -itechworld control hub -40 amp dcdc charger 50…" at bounding box center [563, 557] width 307 height 83
click at [428, 516] on div "- 200amp slim line itech battery - itechworld control hub -40 amp dcdc charger …" at bounding box center [563, 557] width 307 height 83
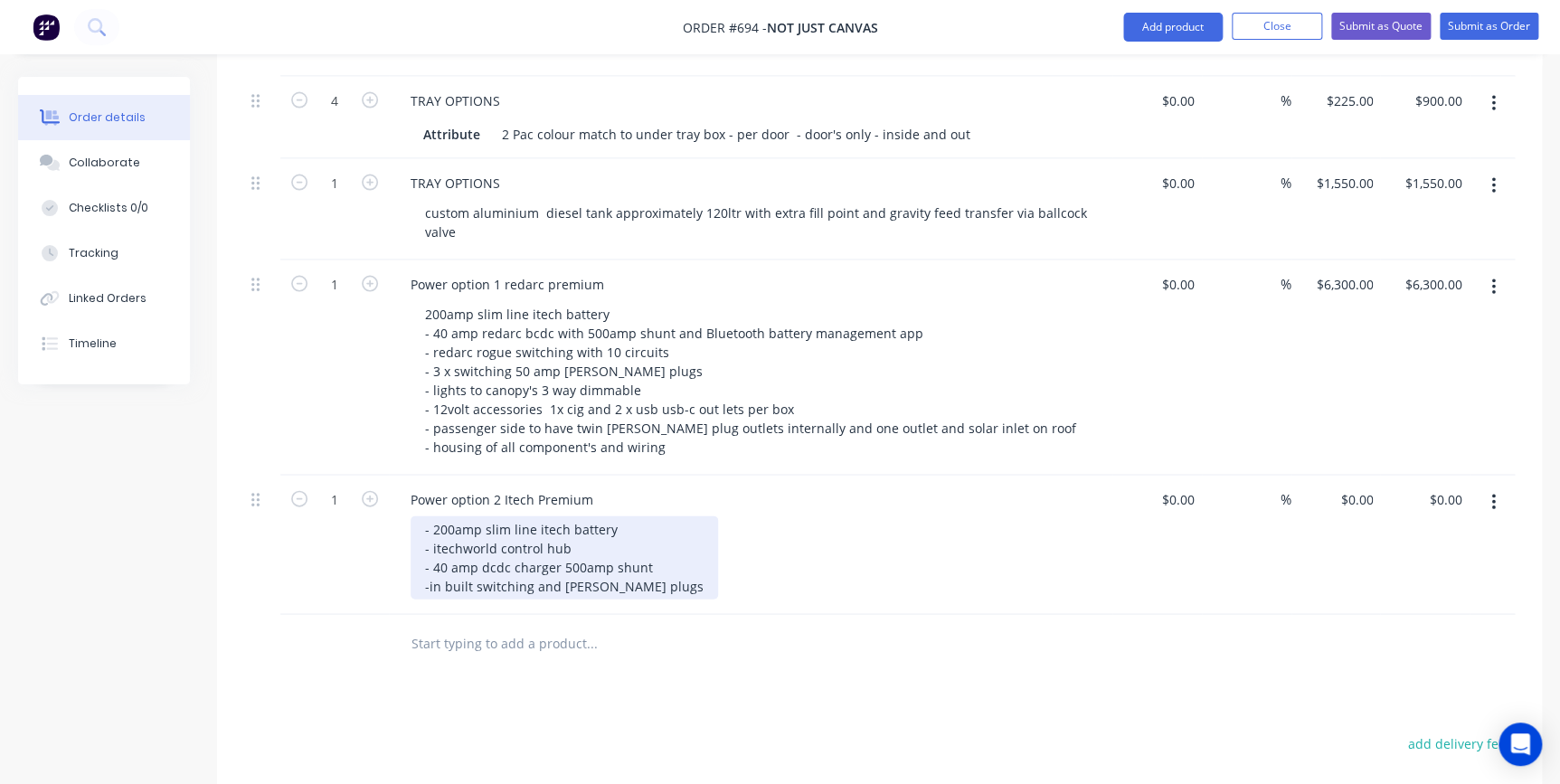
click at [427, 535] on div "- 200amp slim line itech battery - itechworld control hub - 40 amp dcdc charger…" at bounding box center [563, 557] width 307 height 83
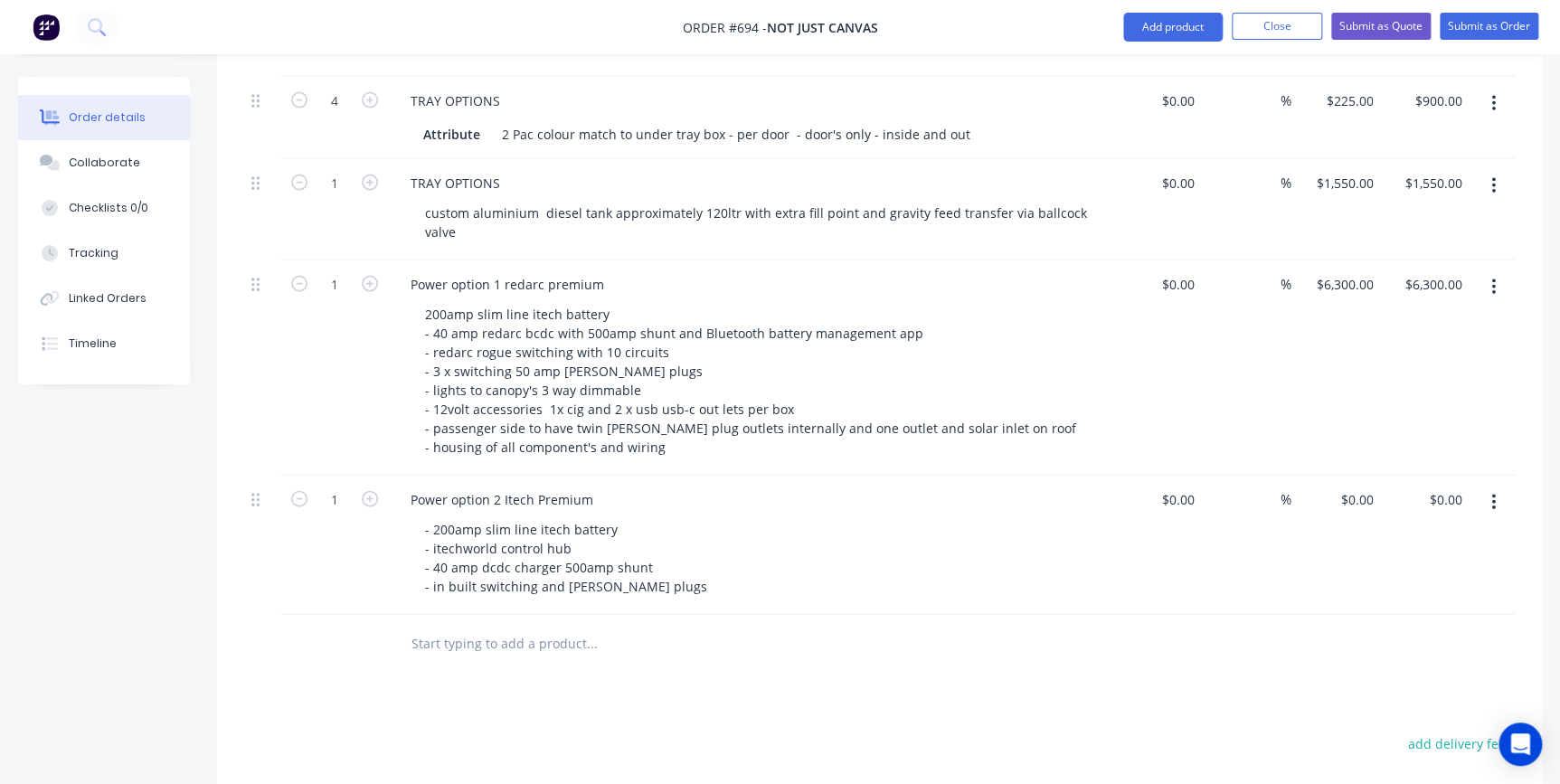
click at [753, 533] on div "- 200amp slim line itech battery - itechworld control hub - 40 amp dcdc charger…" at bounding box center [758, 557] width 694 height 83
click at [1336, 475] on div "0 $0.00" at bounding box center [1336, 545] width 90 height 140
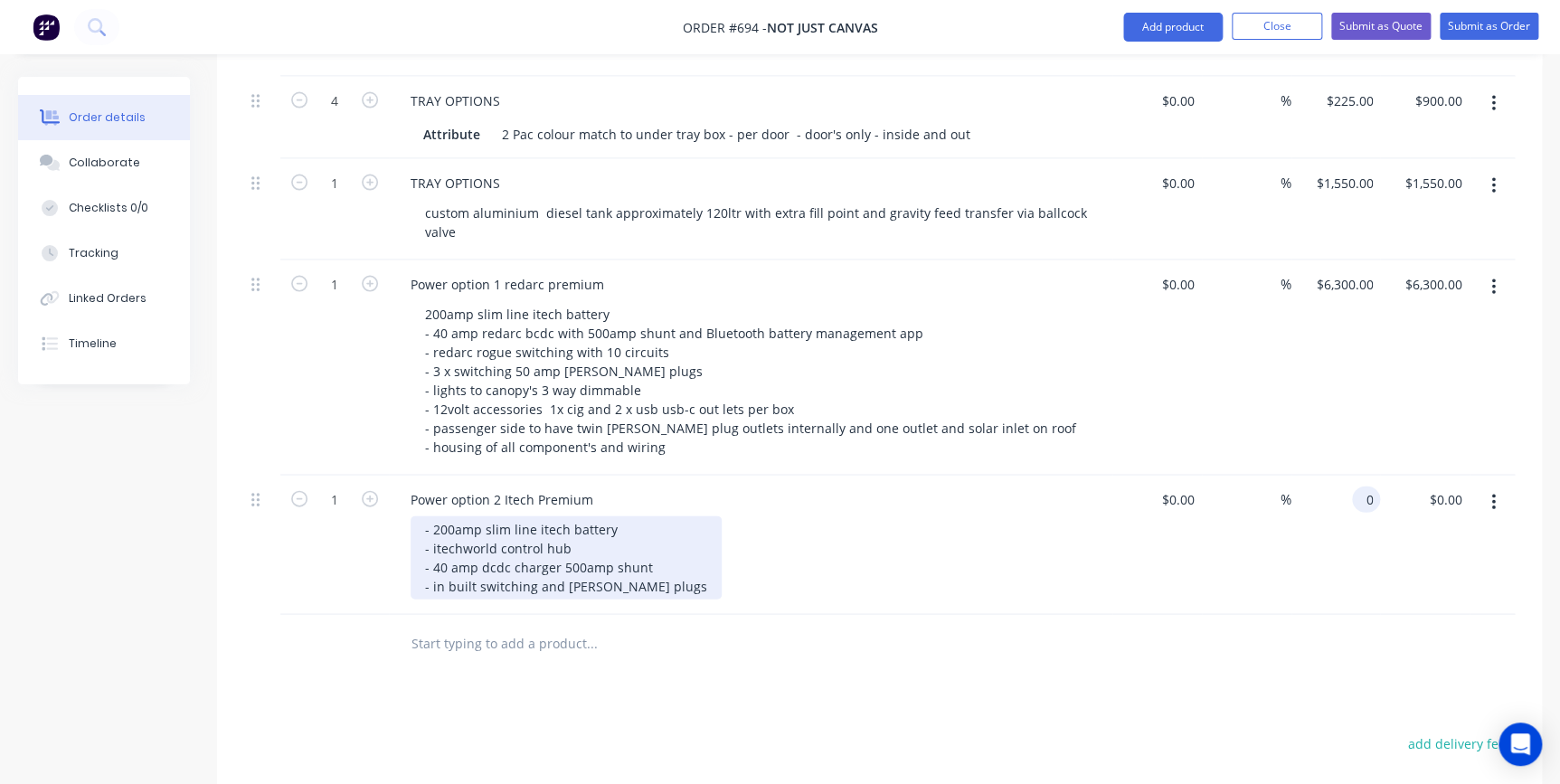
type input "$0.00"
click at [662, 539] on div "- 200amp slim line itech battery - itechworld control hub - 40 amp dcdc charger…" at bounding box center [565, 557] width 311 height 83
click at [474, 540] on div "- 200amp slim line itech battery - itechworld control hub - 40 amp dcdc charger…" at bounding box center [565, 567] width 311 height 102
click at [434, 542] on div "- 200amp slim line itech battery - itechworld control hub - 40 amp dcdc charger…" at bounding box center [565, 567] width 311 height 102
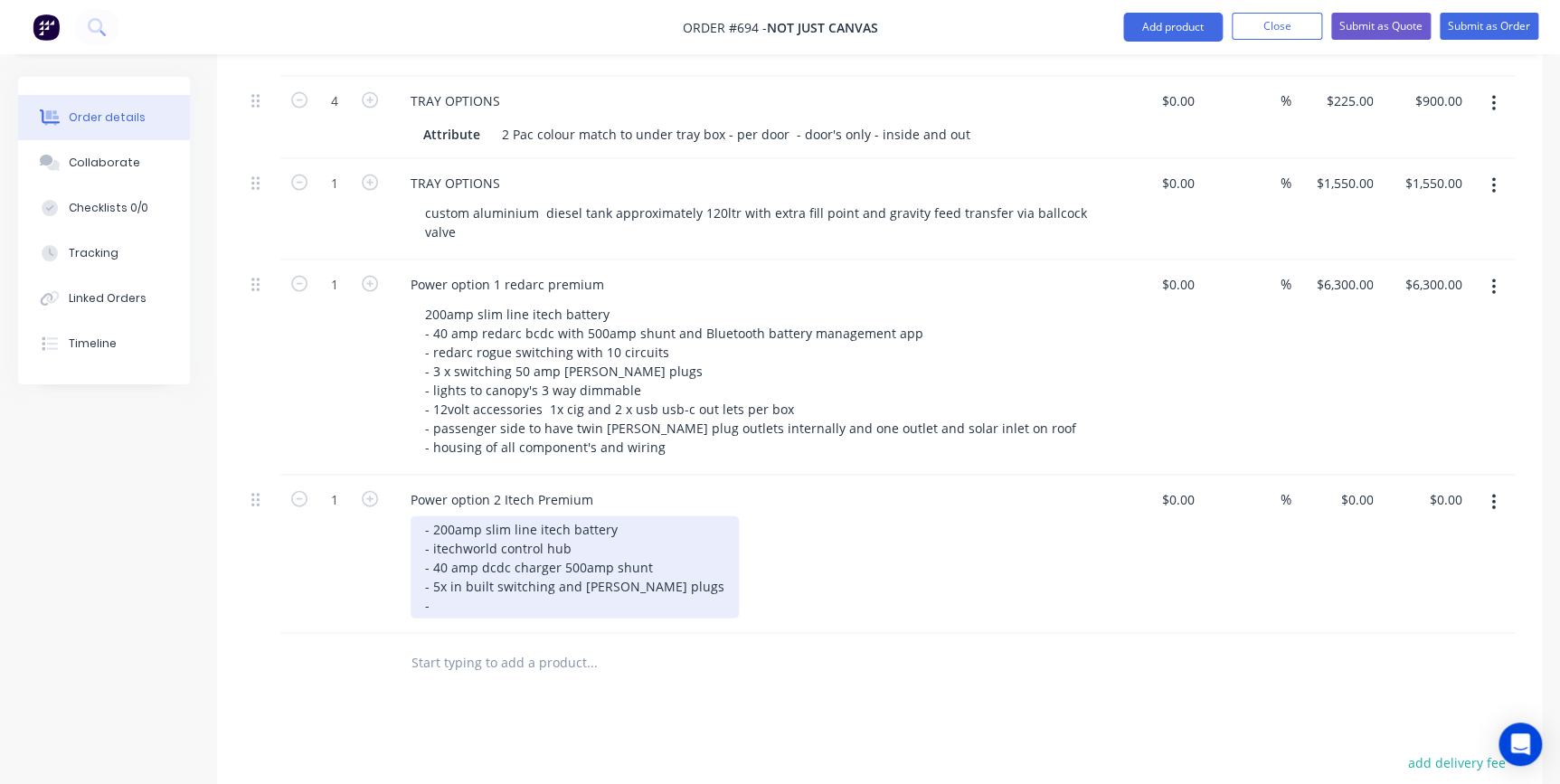
click at [578, 540] on div "- 200amp slim line itech battery - itechworld control hub - 40 amp dcdc charger…" at bounding box center [574, 567] width 328 height 102
click at [445, 559] on div "- 200amp slim line itech battery - itechworld control hub - 40 amp dcdc charger…" at bounding box center [584, 567] width 349 height 102
click at [523, 558] on div "- 200amp slim line itech battery - itechworld control hub - 40 amp dcdc charger…" at bounding box center [584, 567] width 349 height 102
click at [614, 561] on div "- 200amp slim line itech battery - itechworld control hub - 40 amp dcdc charger…" at bounding box center [584, 567] width 349 height 102
click at [570, 516] on div "- 200amp slim line itech battery - itechworld control hub - 40 amp dcdc charger…" at bounding box center [584, 567] width 349 height 102
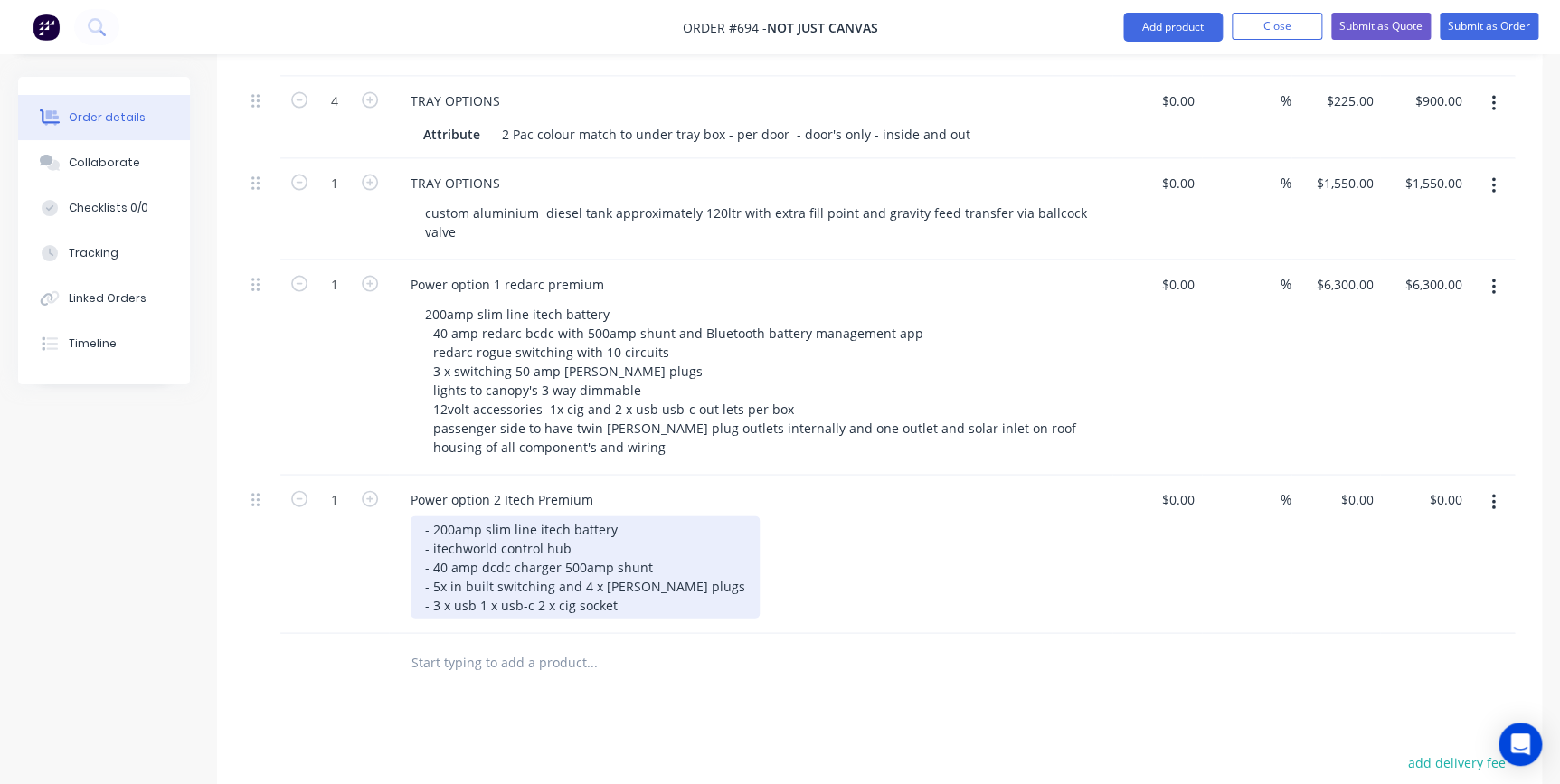
click at [648, 518] on div "- 200amp slim line itech battery - itechworld control hub - 40 amp dcdc charger…" at bounding box center [584, 567] width 349 height 102
